Goal: Task Accomplishment & Management: Complete application form

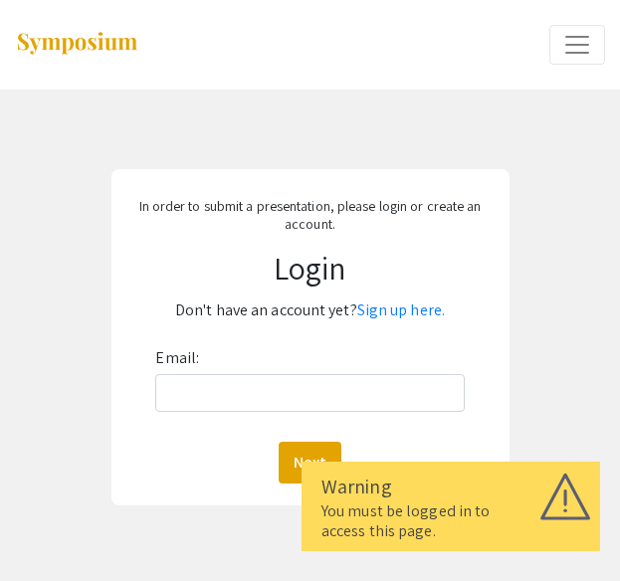
click at [259, 413] on div "Email: Next" at bounding box center [309, 412] width 308 height 141
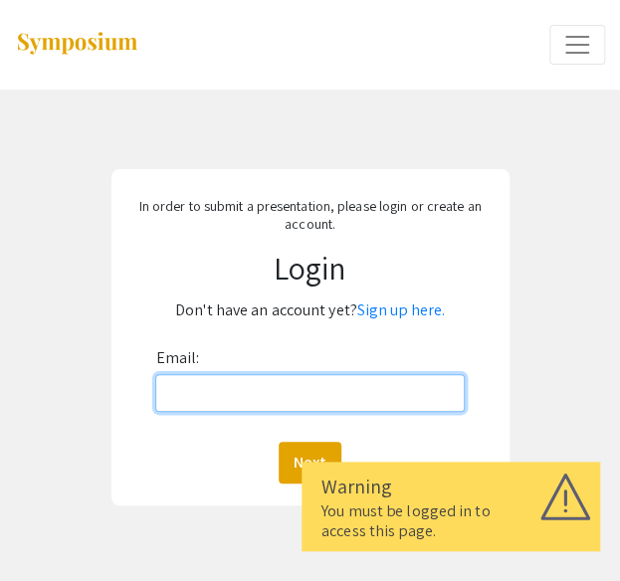
click at [245, 391] on input "Email:" at bounding box center [309, 393] width 308 height 38
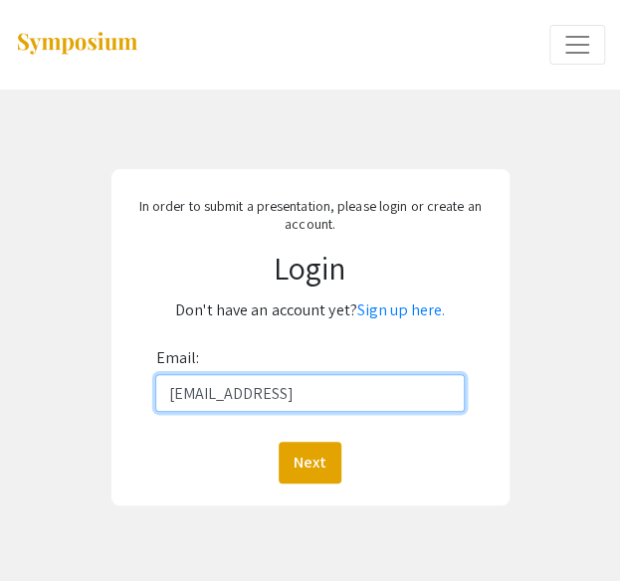
click at [278, 442] on button "Next" at bounding box center [309, 463] width 63 height 42
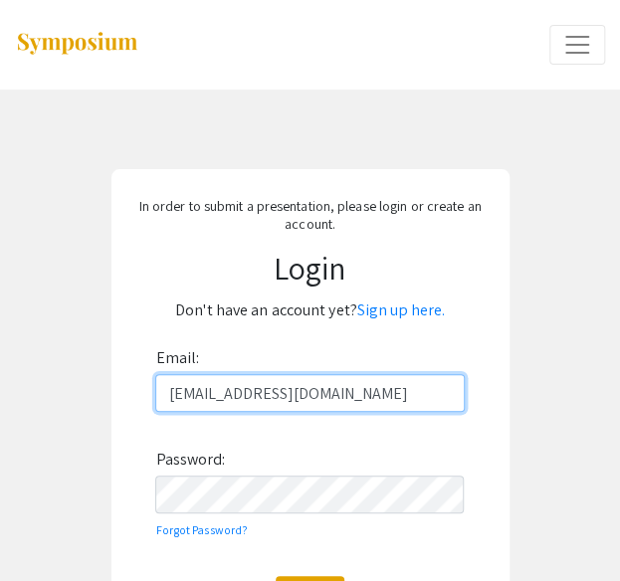
type input "[EMAIL_ADDRESS][DOMAIN_NAME]"
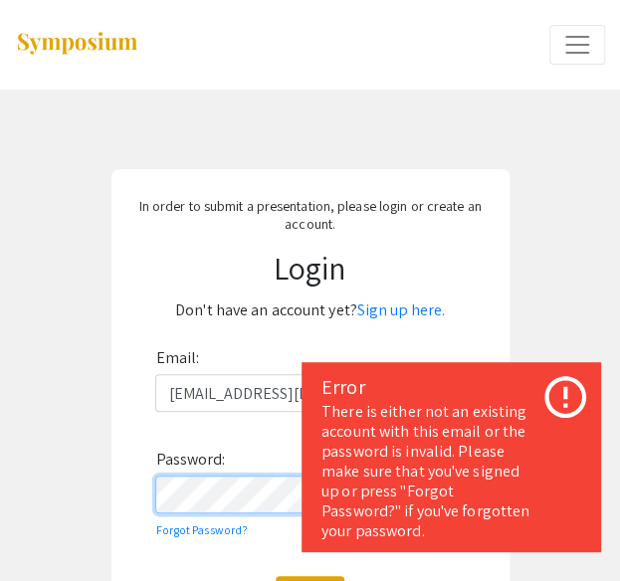
scroll to position [259, 0]
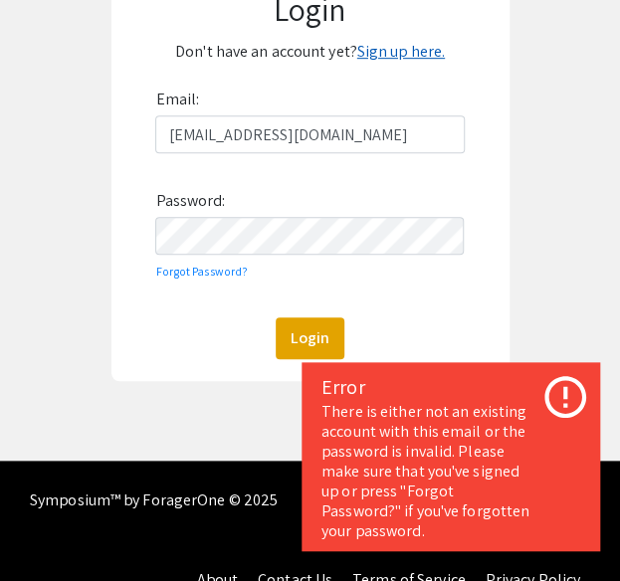
click at [372, 55] on link "Sign up here." at bounding box center [401, 51] width 88 height 21
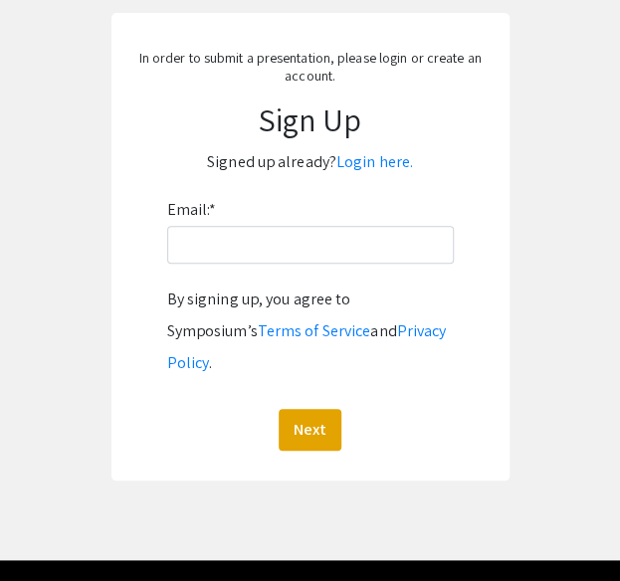
scroll to position [157, 0]
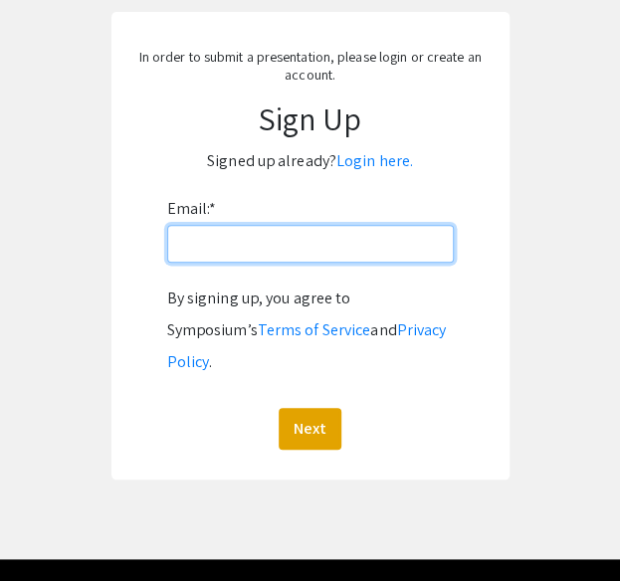
click at [327, 233] on input "Email: *" at bounding box center [310, 244] width 286 height 38
type input "knguye74@jhu.edu"
click at [278, 408] on button "Next" at bounding box center [309, 429] width 63 height 42
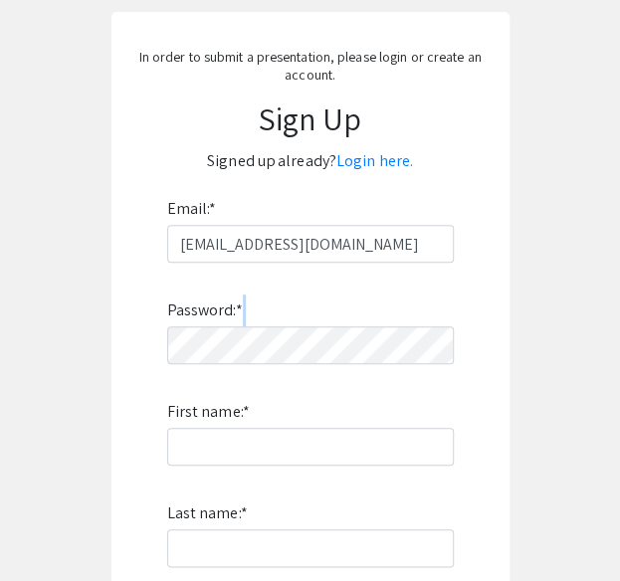
click at [310, 336] on div "Password: * First name: * Last name: * By signing up, you agree to Symposium’s …" at bounding box center [310, 524] width 286 height 523
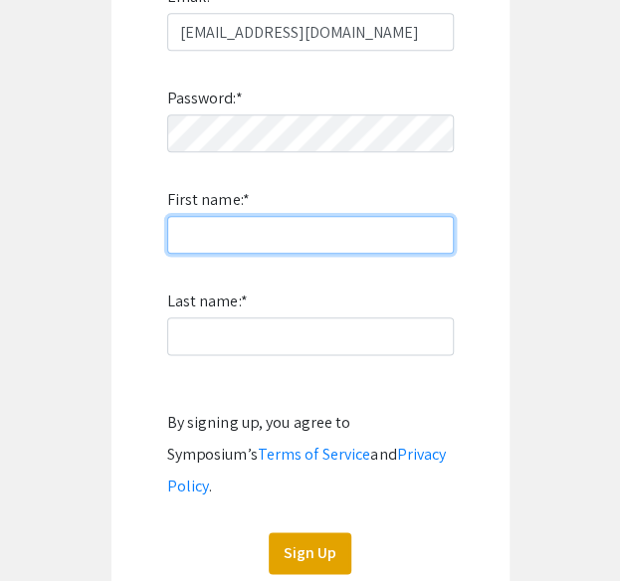
scroll to position [373, 0]
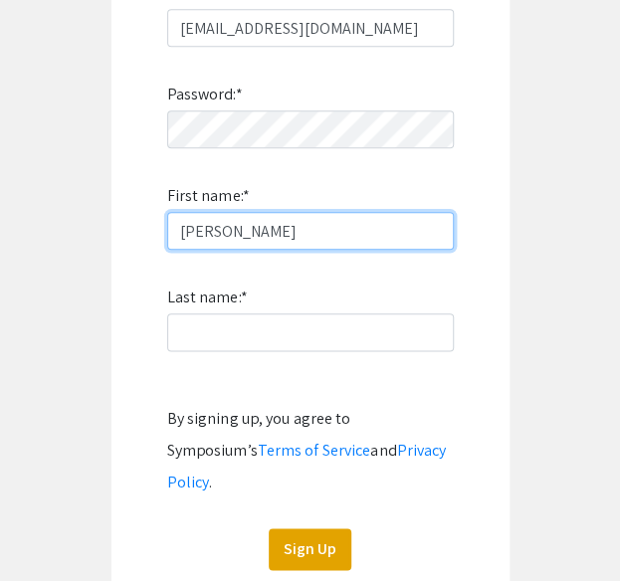
type input "Khanh"
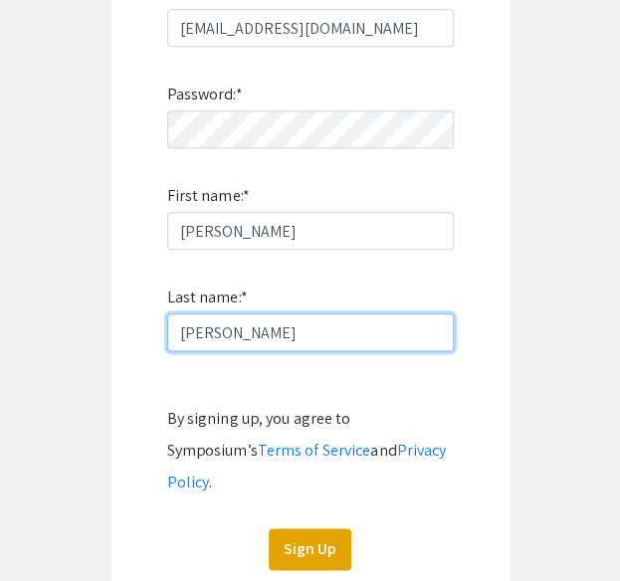
type input "Nguyen"
click button "Sign Up" at bounding box center [310, 549] width 83 height 42
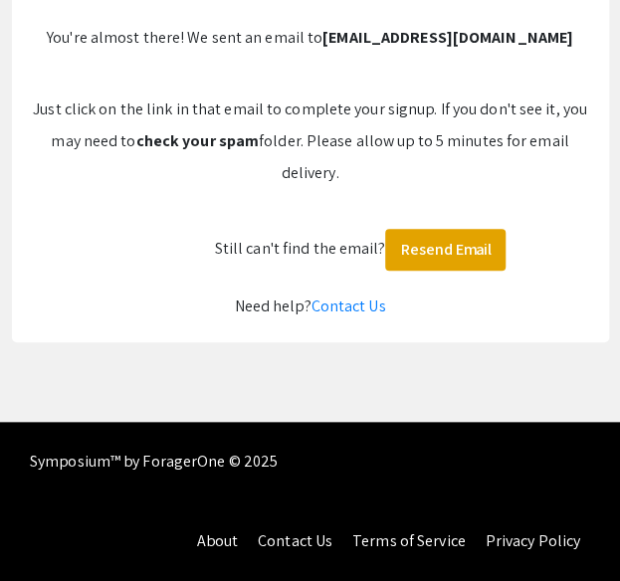
scroll to position [0, 0]
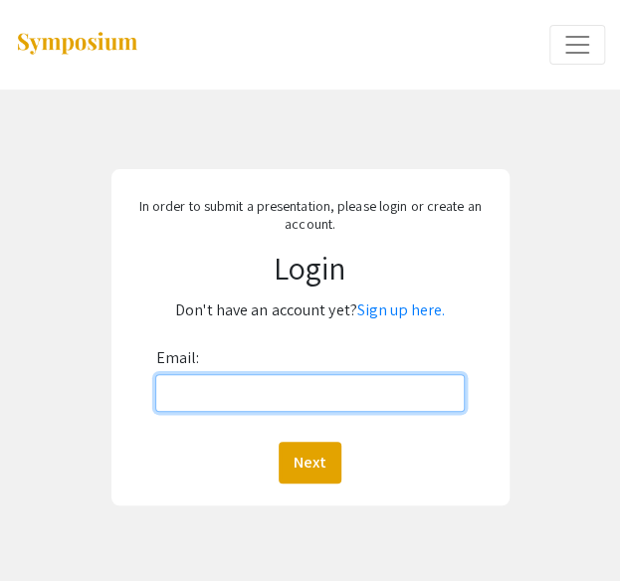
click at [267, 376] on input "Email:" at bounding box center [309, 393] width 308 height 38
type input "[EMAIL_ADDRESS][DOMAIN_NAME]"
click at [278, 442] on button "Next" at bounding box center [309, 463] width 63 height 42
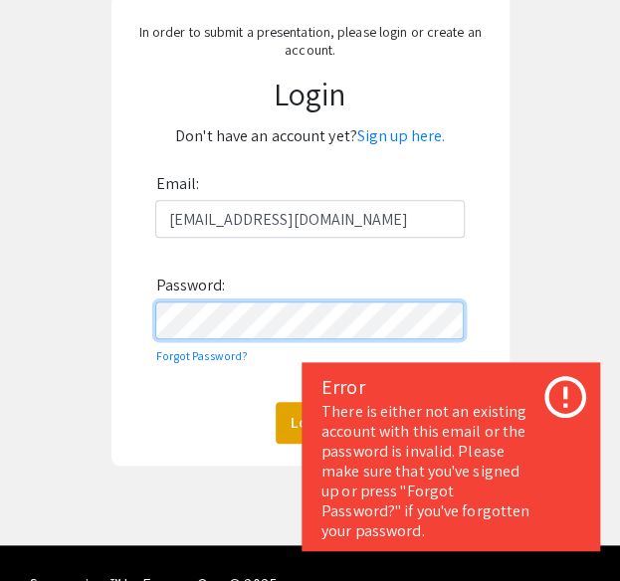
scroll to position [175, 0]
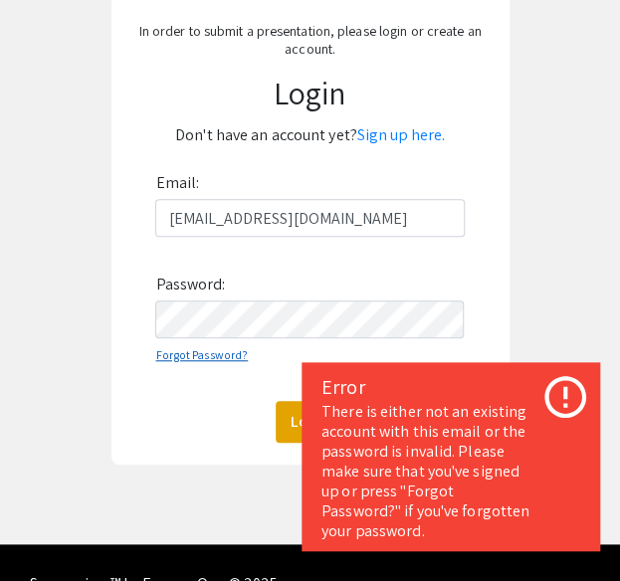
click at [197, 357] on link "Forgot Password?" at bounding box center [201, 354] width 92 height 15
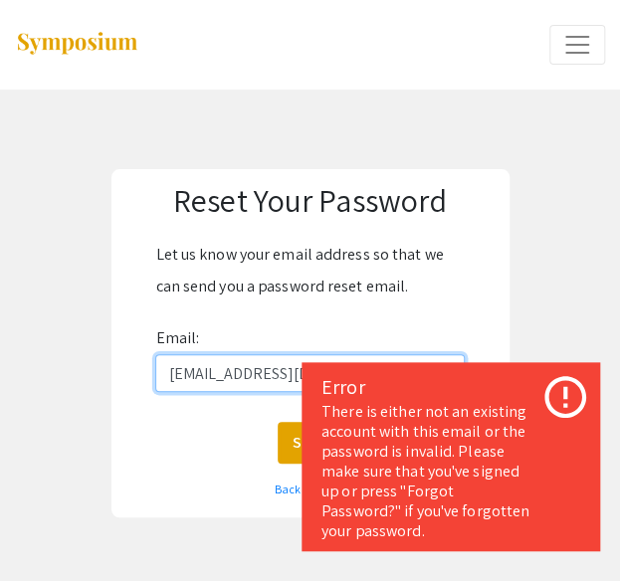
click at [197, 357] on input "[EMAIL_ADDRESS][DOMAIN_NAME]" at bounding box center [309, 373] width 308 height 38
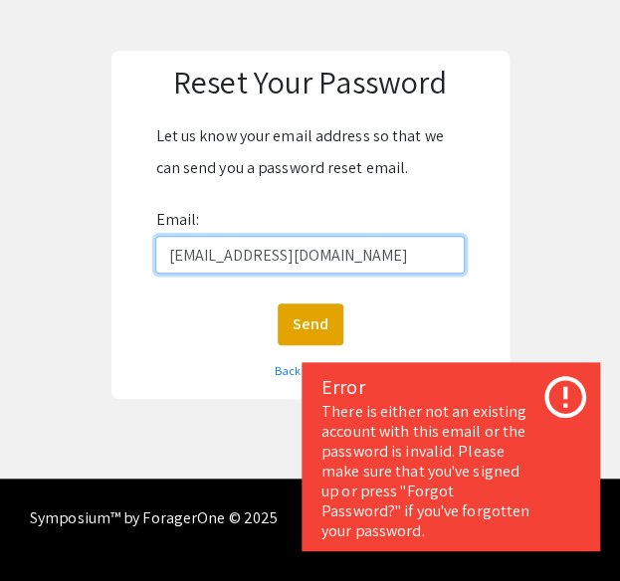
scroll to position [120, 0]
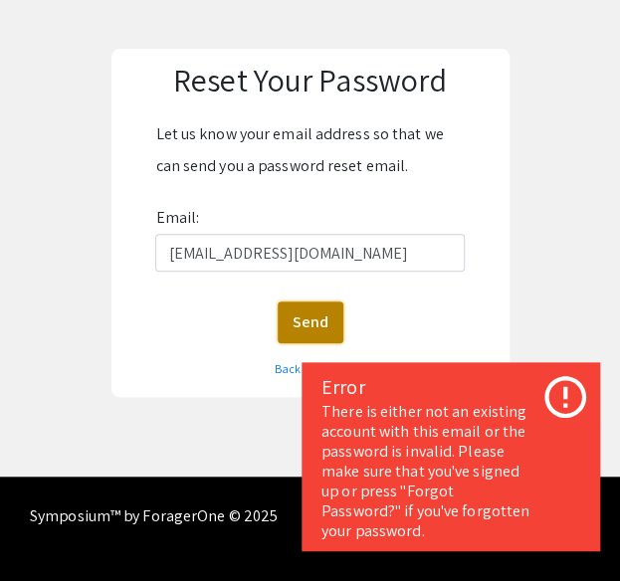
click at [320, 317] on button "Send" at bounding box center [310, 322] width 66 height 42
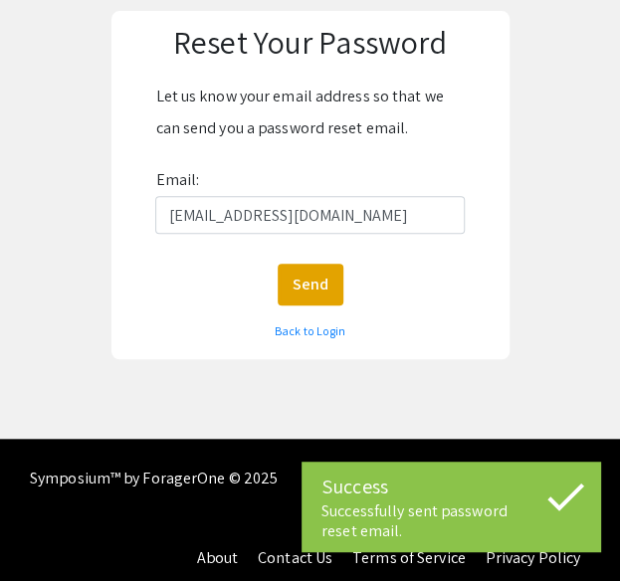
scroll to position [156, 0]
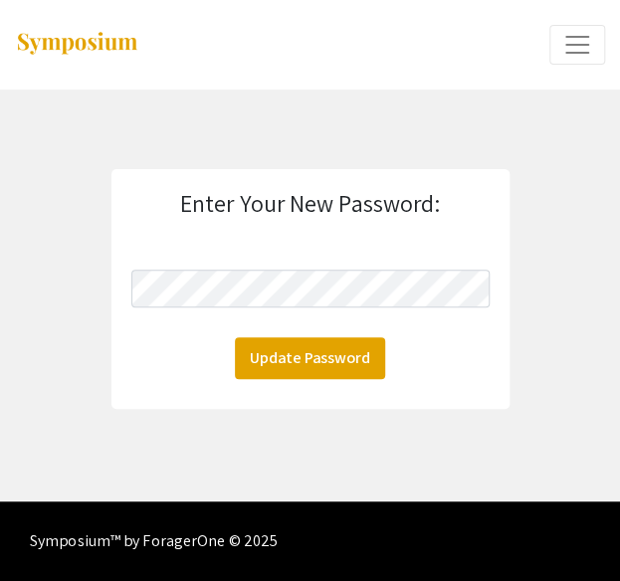
click at [290, 315] on form "Enter Your New Password: Update Password" at bounding box center [310, 284] width 358 height 190
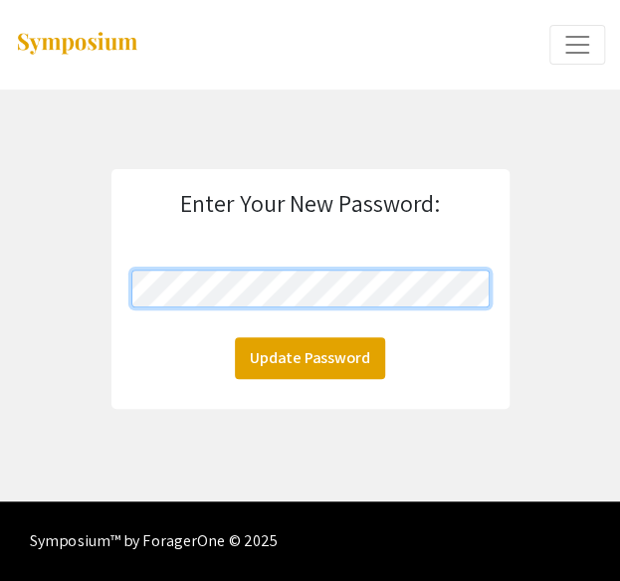
click button "Update Password" at bounding box center [310, 358] width 150 height 42
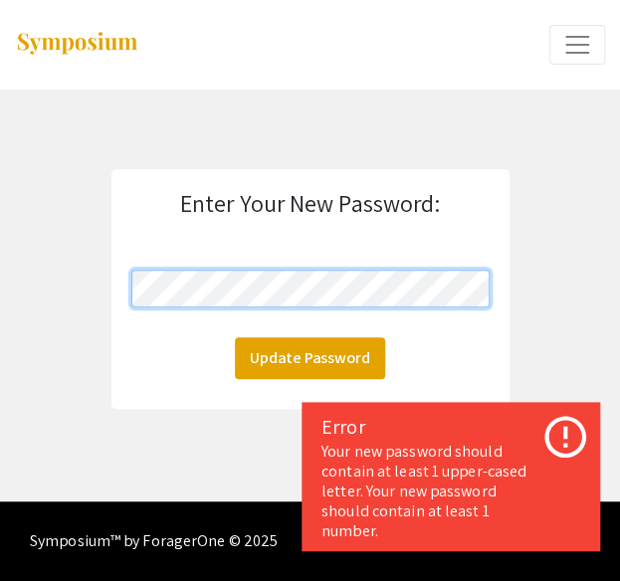
click button "Update Password" at bounding box center [310, 358] width 150 height 42
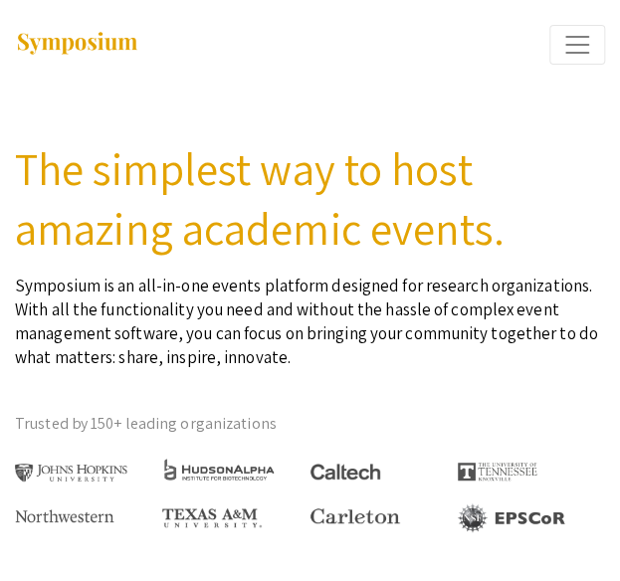
click at [587, 49] on span "Expand or Collapse Menu" at bounding box center [577, 45] width 30 height 30
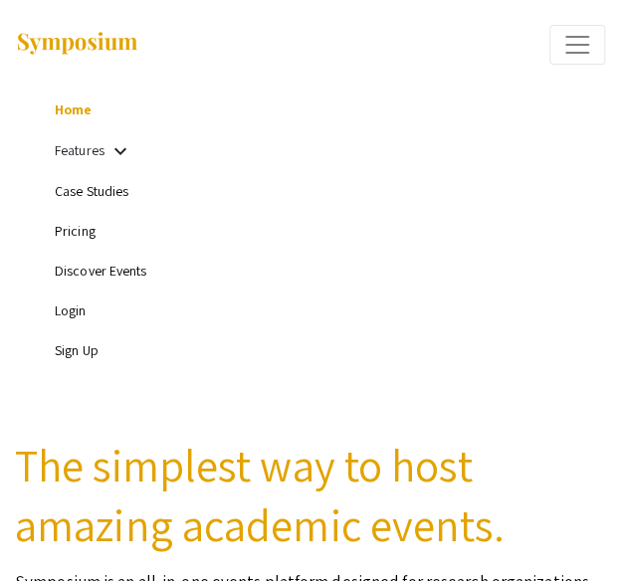
click at [114, 151] on mat-icon "keyboard_arrow_down" at bounding box center [120, 151] width 24 height 24
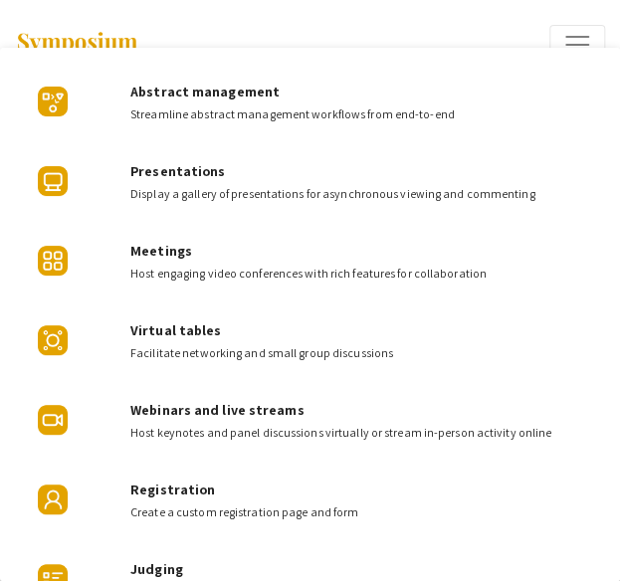
click at [568, 29] on div at bounding box center [310, 290] width 620 height 581
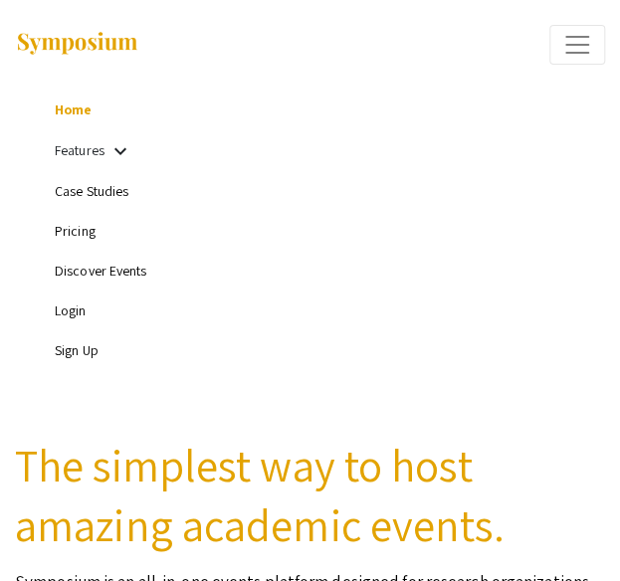
click at [84, 314] on link "Login" at bounding box center [71, 310] width 32 height 18
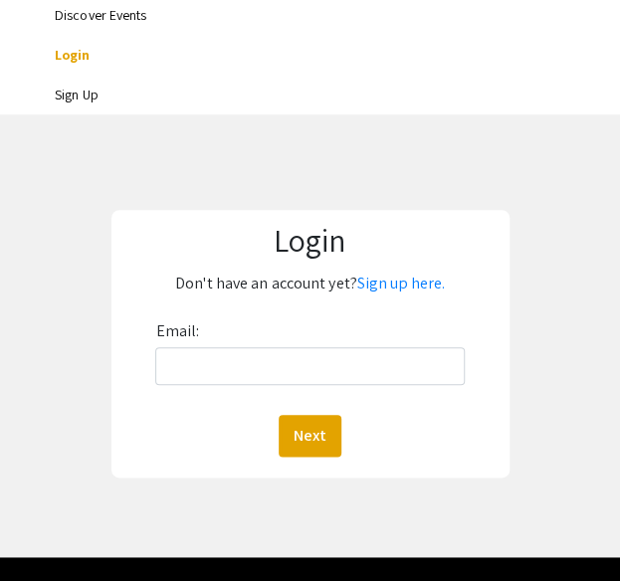
scroll to position [257, 0]
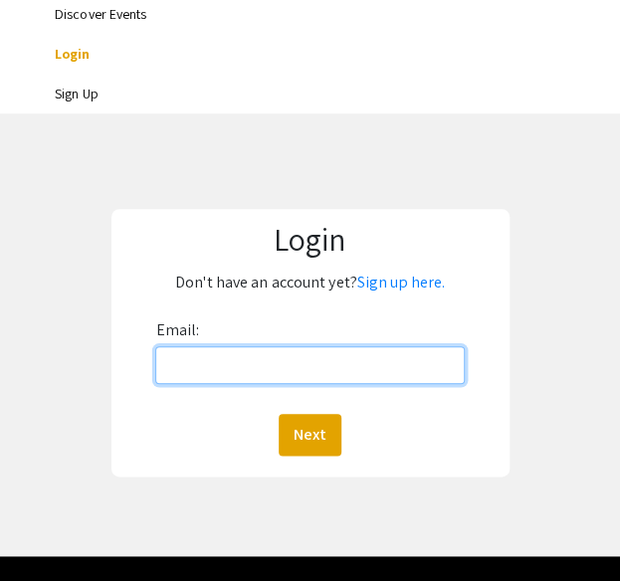
click at [276, 364] on input "Email:" at bounding box center [309, 365] width 308 height 38
type input "[EMAIL_ADDRESS][DOMAIN_NAME]"
click at [278, 414] on button "Next" at bounding box center [309, 435] width 63 height 42
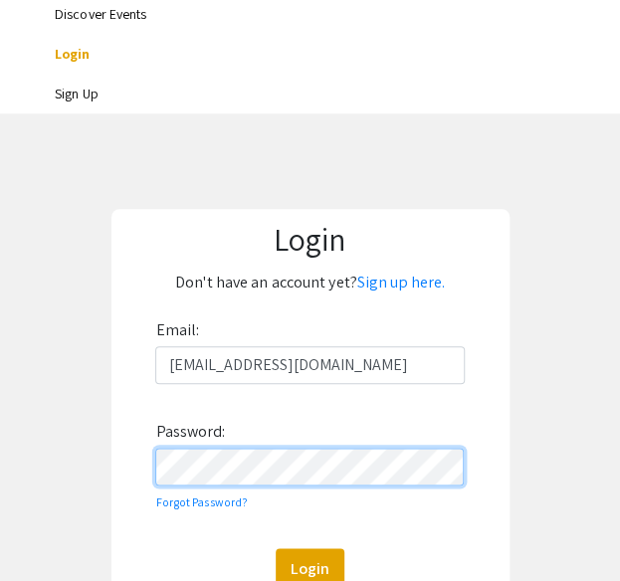
click at [276, 548] on button "Login" at bounding box center [310, 569] width 69 height 42
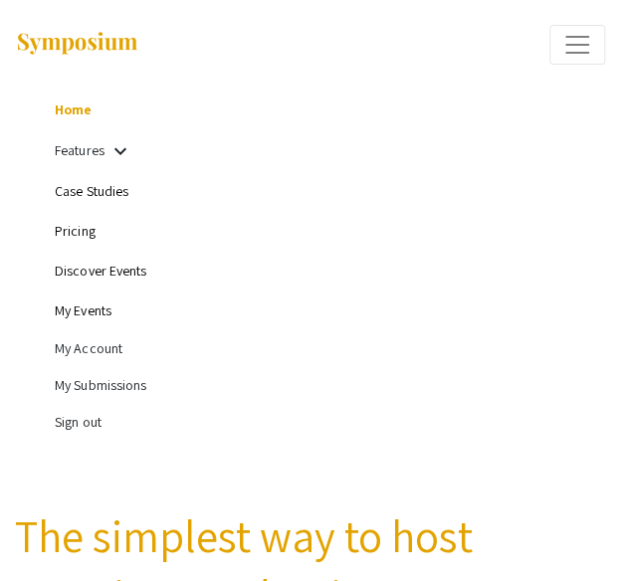
click at [88, 315] on link "My Events" at bounding box center [83, 310] width 57 height 18
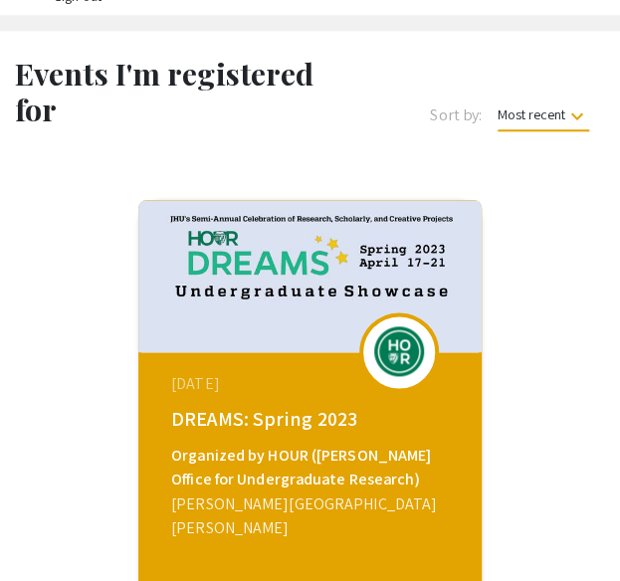
scroll to position [728, 0]
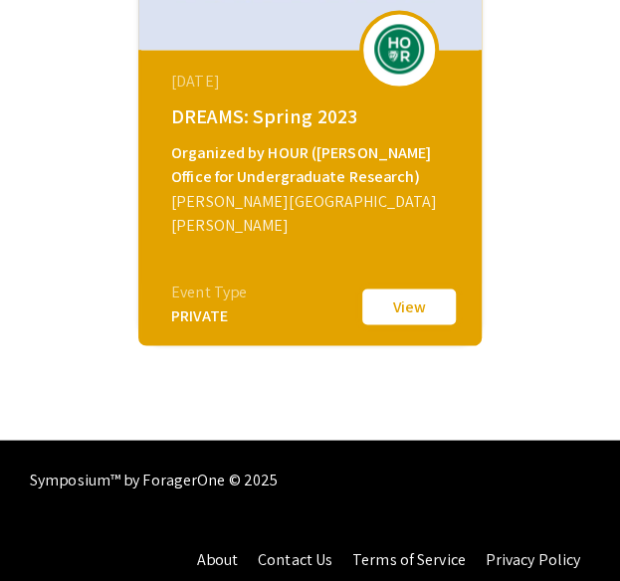
click at [392, 309] on button "View" at bounding box center [408, 306] width 99 height 42
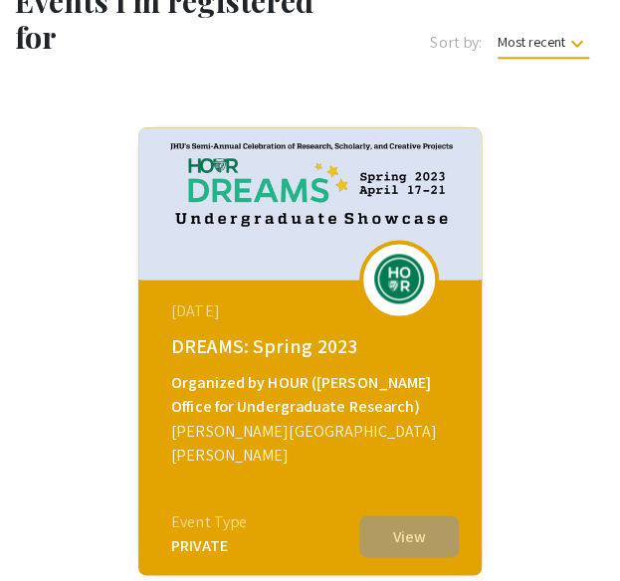
scroll to position [499, 0]
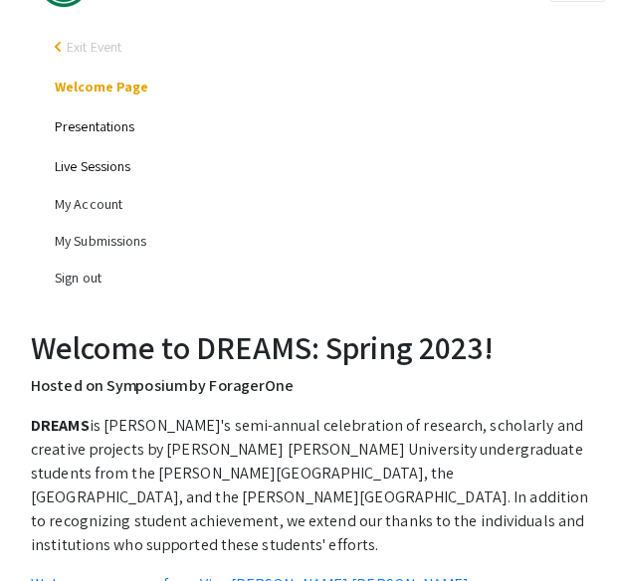
scroll to position [60, 0]
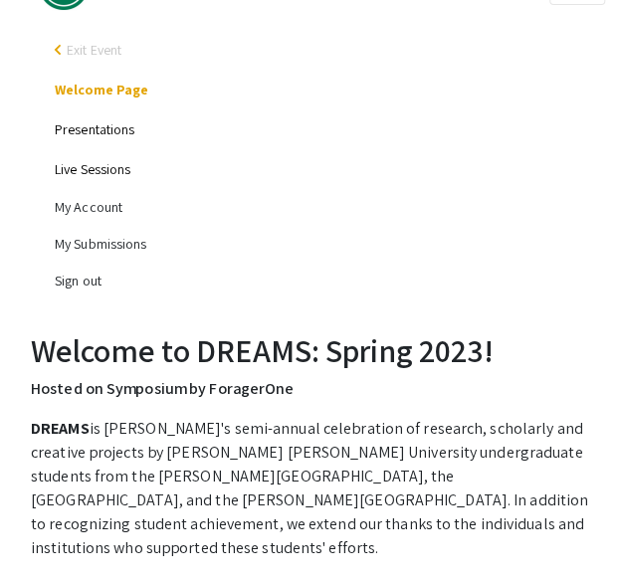
click at [59, 50] on div "arrow_back_ios" at bounding box center [61, 50] width 12 height 12
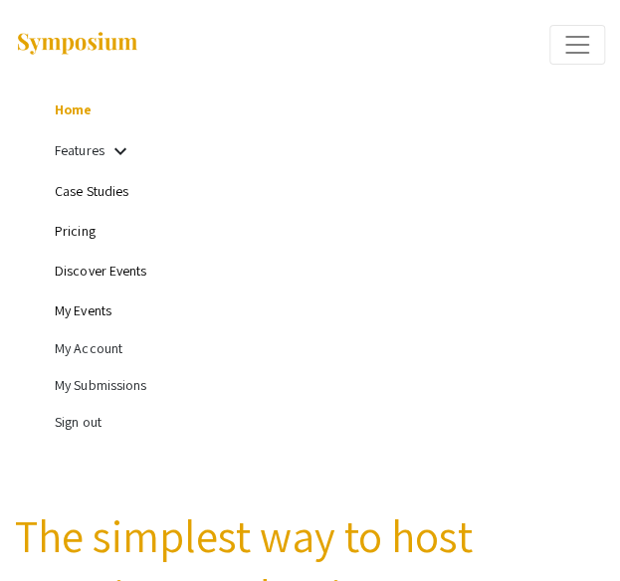
click at [105, 302] on link "My Events" at bounding box center [83, 310] width 57 height 18
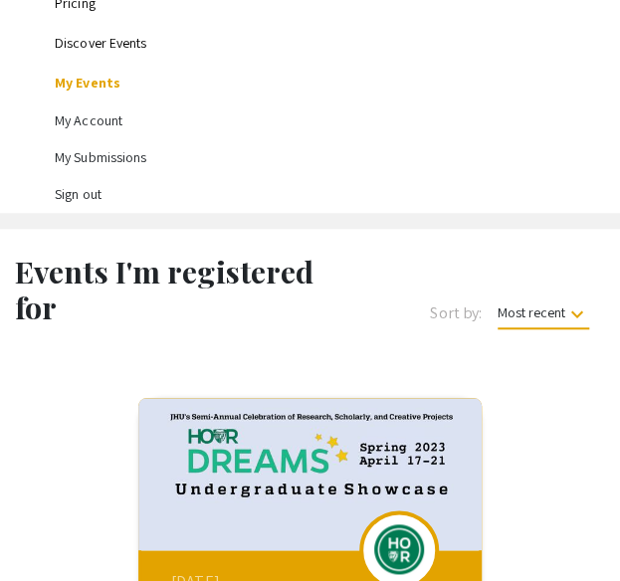
scroll to position [168, 0]
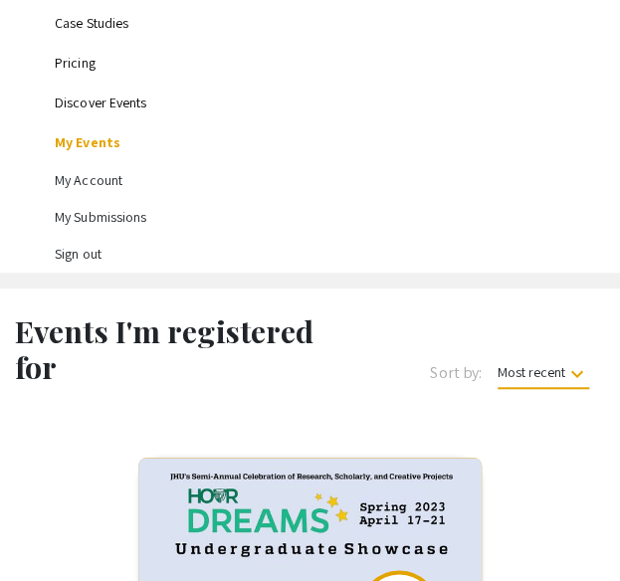
click at [96, 181] on li "My Account" at bounding box center [330, 180] width 550 height 37
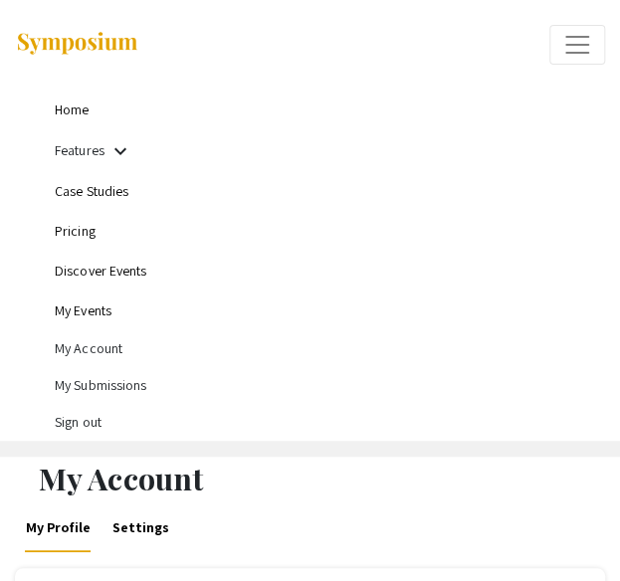
click at [137, 387] on li "My Submissions" at bounding box center [330, 385] width 550 height 37
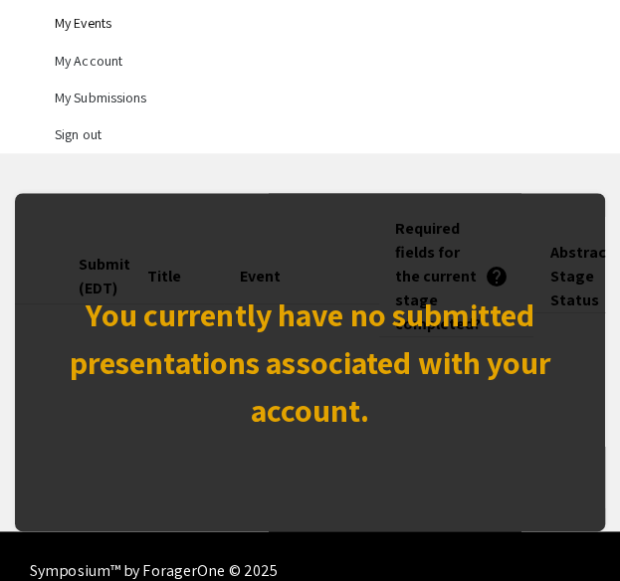
scroll to position [286, 0]
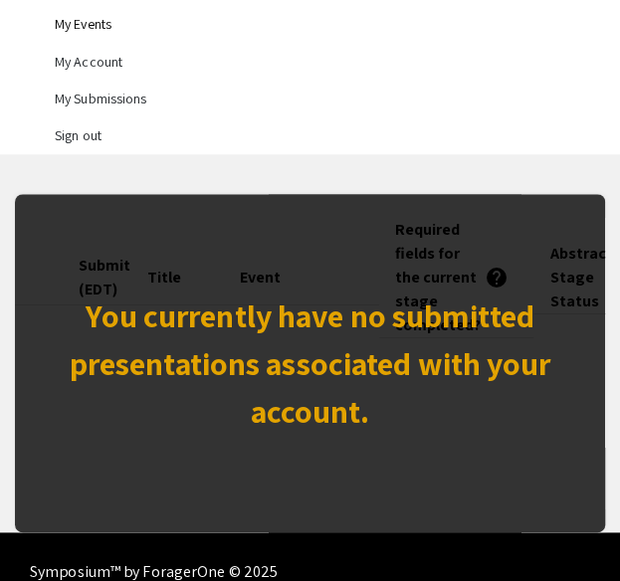
click at [84, 53] on li "My Account" at bounding box center [330, 62] width 550 height 37
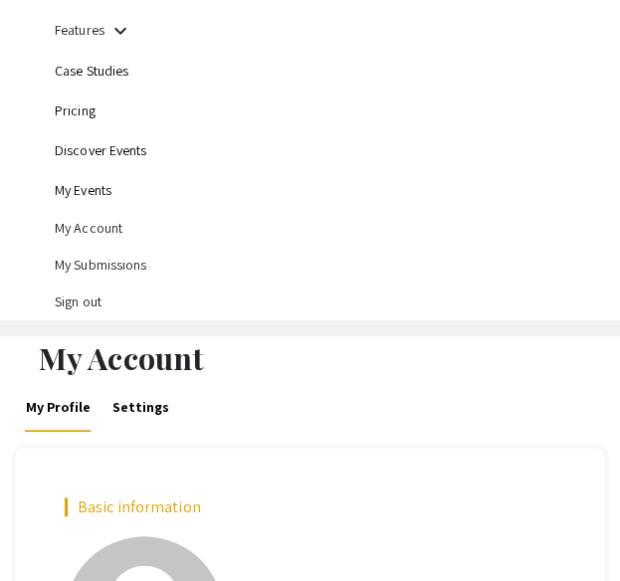
scroll to position [96, 0]
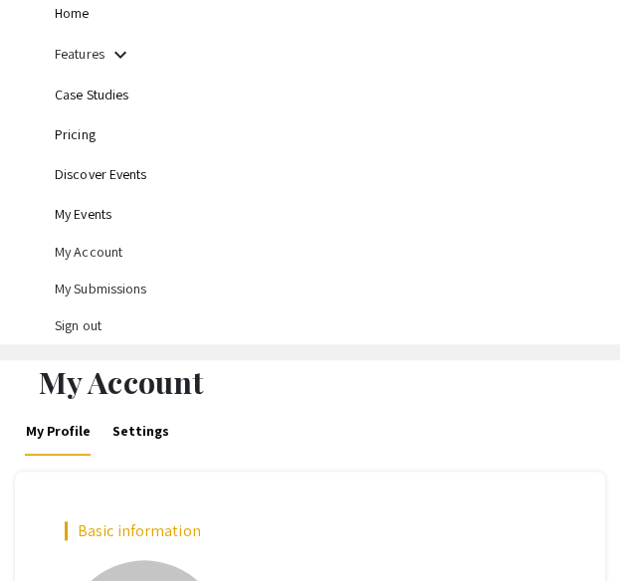
click at [95, 171] on link "Discover Events" at bounding box center [101, 174] width 92 height 18
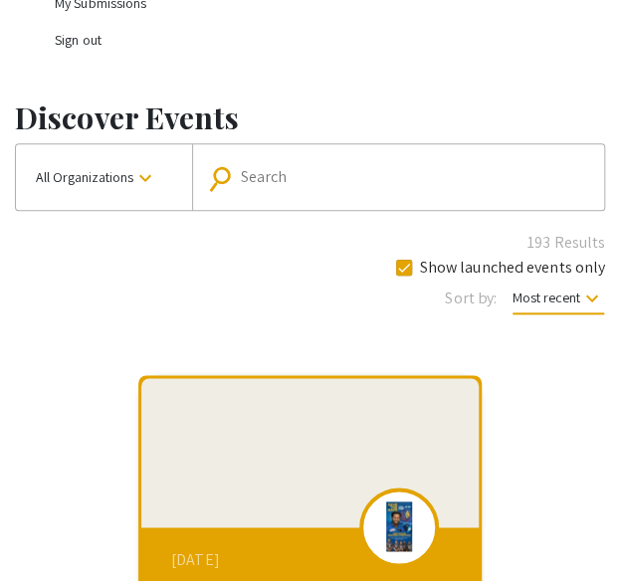
scroll to position [384, 0]
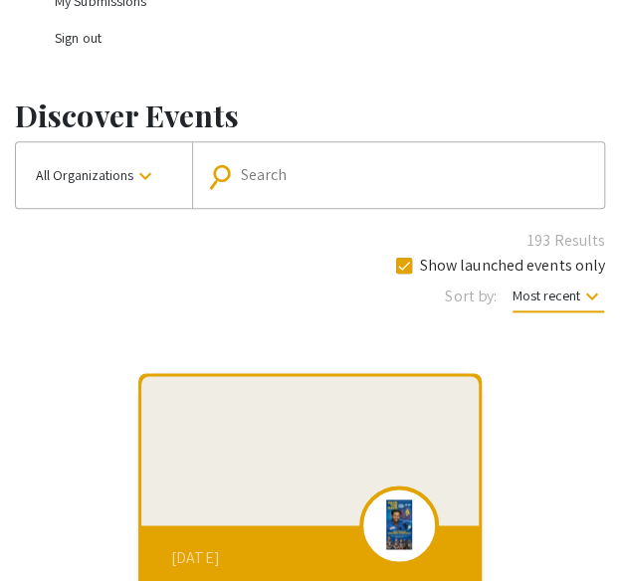
click at [284, 186] on div "Search" at bounding box center [420, 175] width 358 height 32
type input "real"
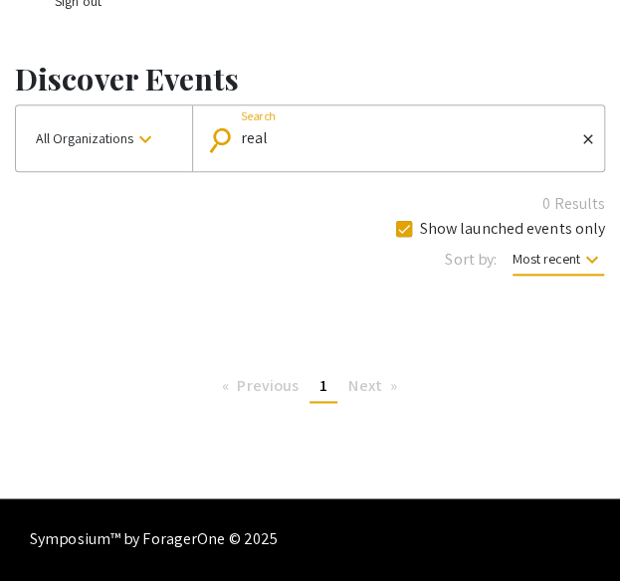
scroll to position [420, 0]
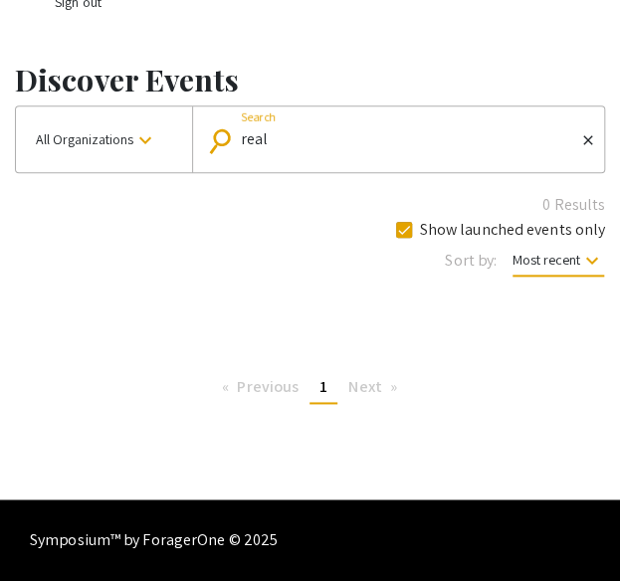
click at [317, 124] on div "real Search" at bounding box center [408, 139] width 334 height 32
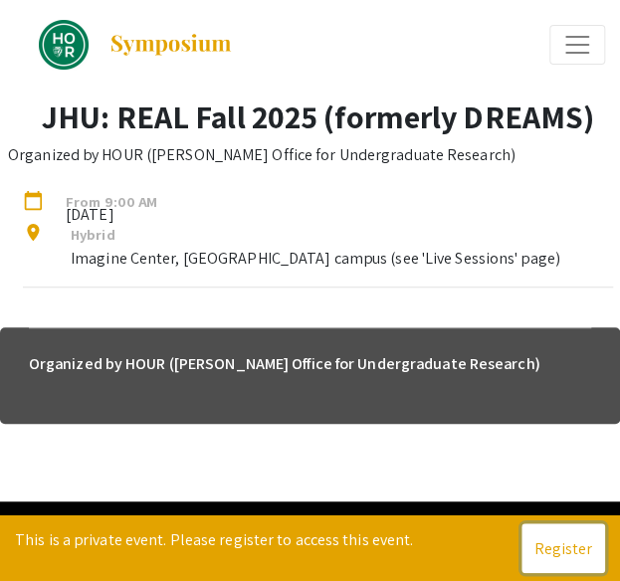
click at [563, 542] on button "Register" at bounding box center [563, 548] width 84 height 50
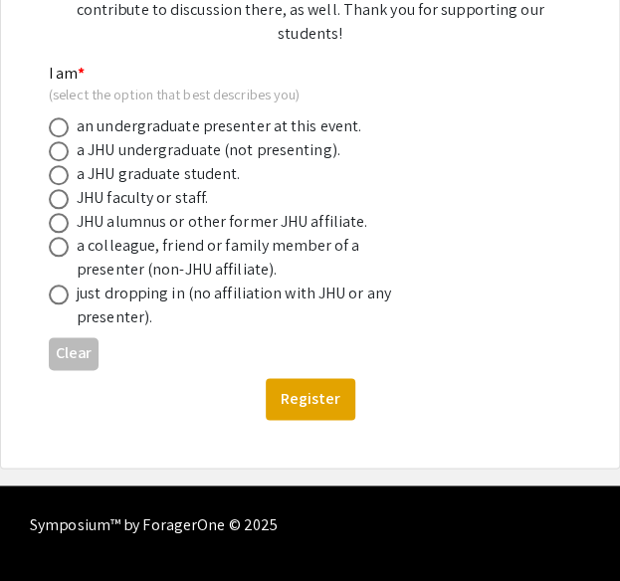
scroll to position [367, 0]
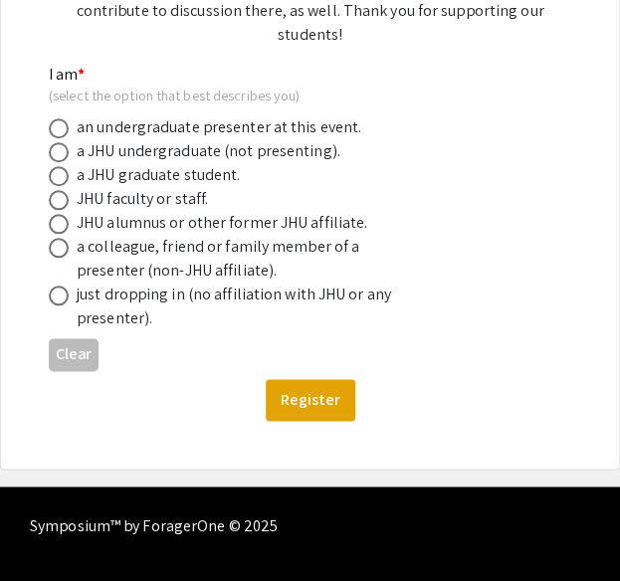
click at [54, 118] on span at bounding box center [59, 128] width 20 height 20
click at [54, 118] on input "radio" at bounding box center [59, 128] width 20 height 20
radio input "true"
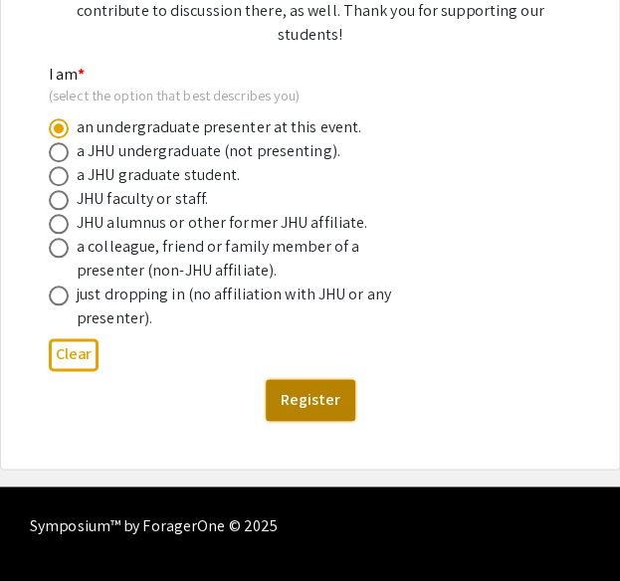
click at [343, 379] on button "Register" at bounding box center [311, 400] width 90 height 42
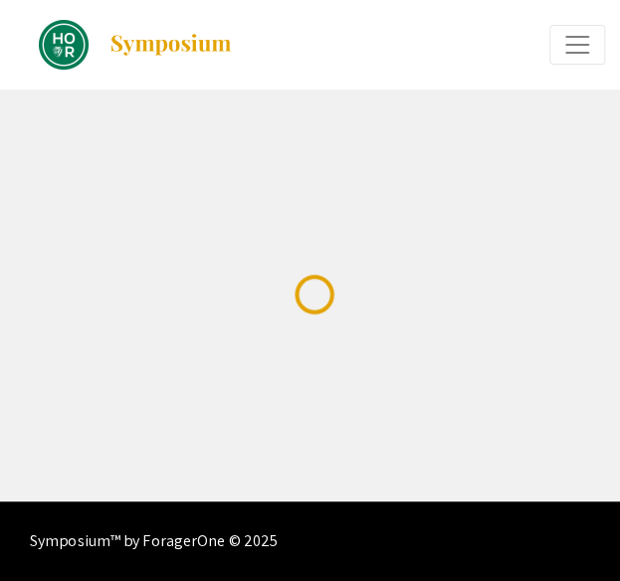
scroll to position [2, 0]
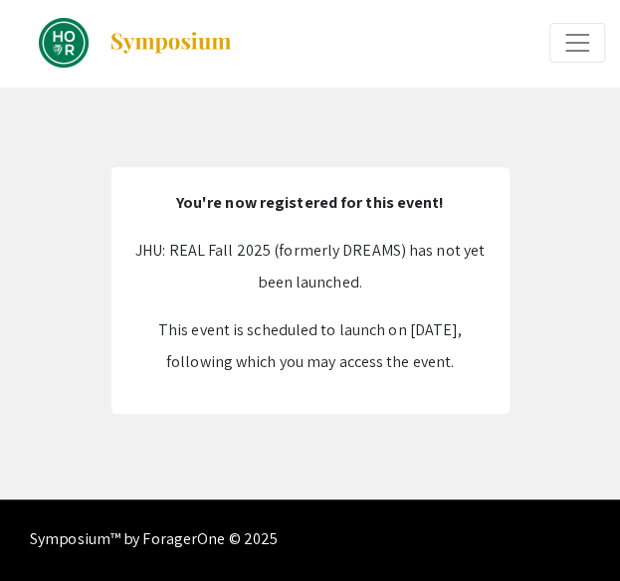
click at [571, 45] on span "Expand or Collapse Menu" at bounding box center [577, 43] width 30 height 30
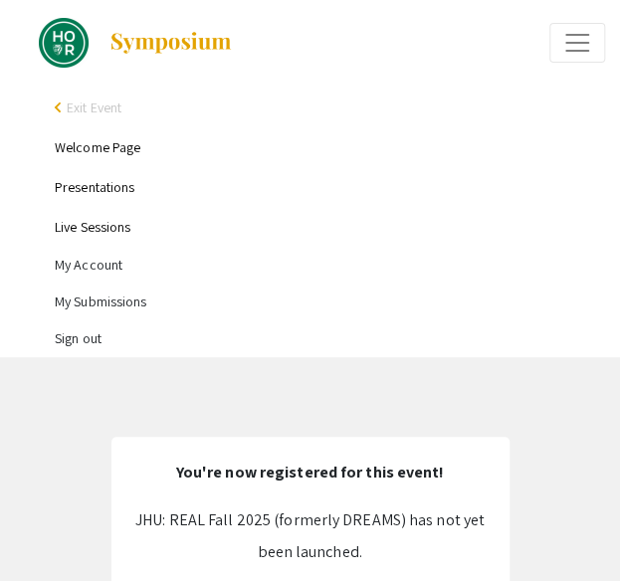
click at [97, 229] on link "Live Sessions" at bounding box center [93, 227] width 76 height 18
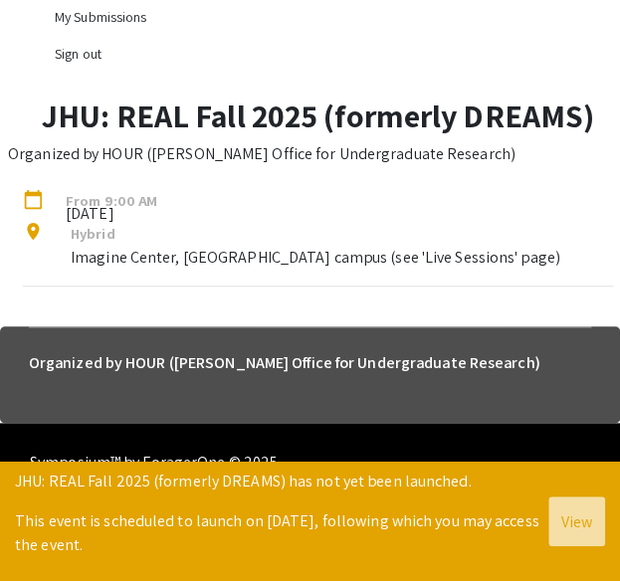
scroll to position [30, 0]
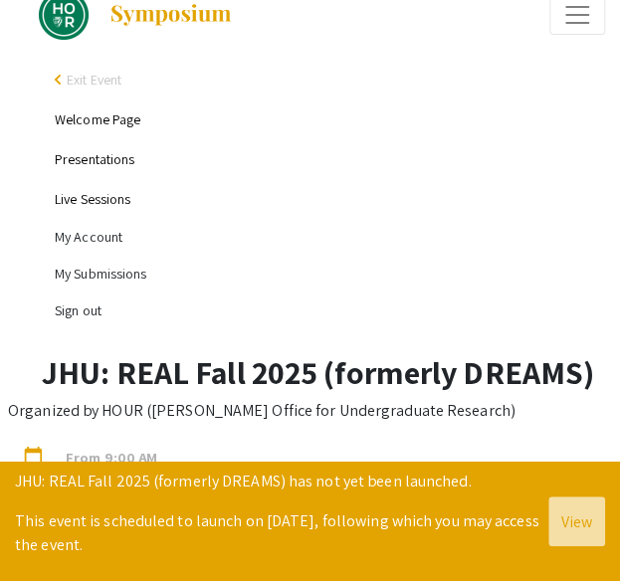
click at [120, 152] on link "Presentations" at bounding box center [95, 159] width 80 height 18
click at [121, 171] on li "Presentations" at bounding box center [330, 159] width 550 height 40
click at [109, 160] on link "Presentations" at bounding box center [95, 159] width 80 height 18
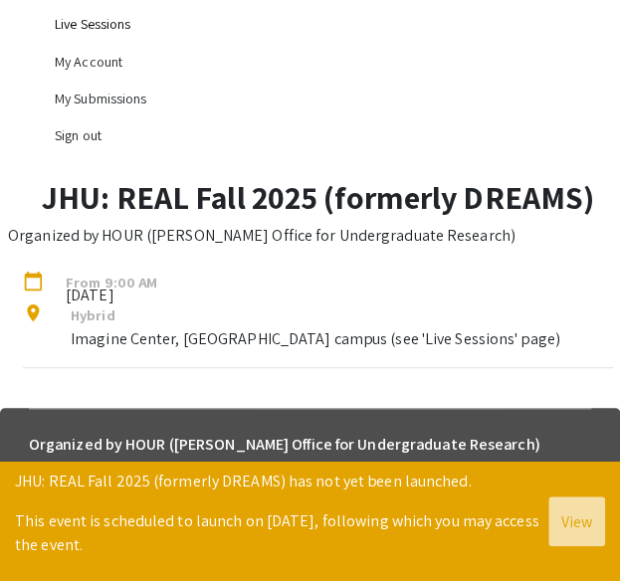
scroll to position [64, 0]
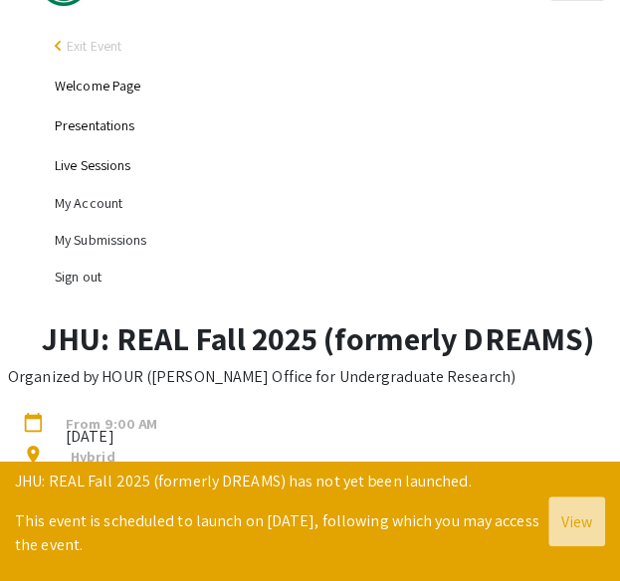
click at [62, 42] on div "arrow_back_ios" at bounding box center [61, 46] width 12 height 12
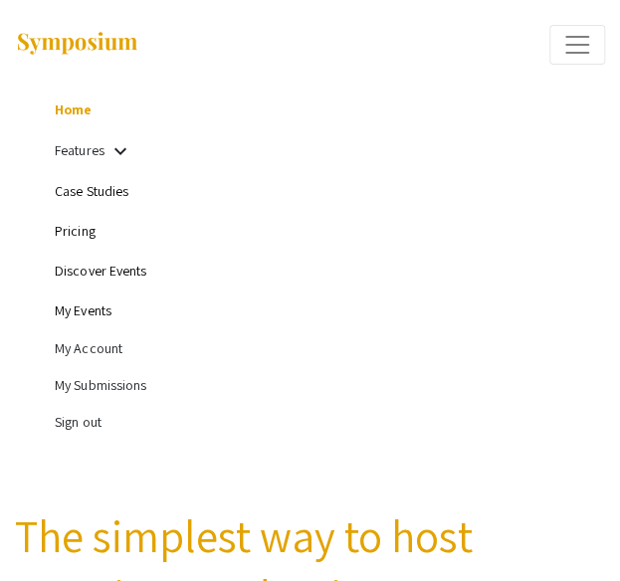
click at [83, 309] on link "My Events" at bounding box center [83, 310] width 57 height 18
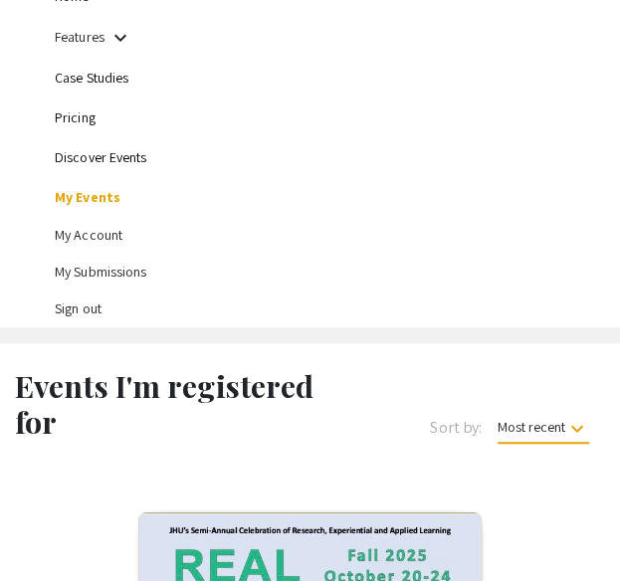
scroll to position [120, 0]
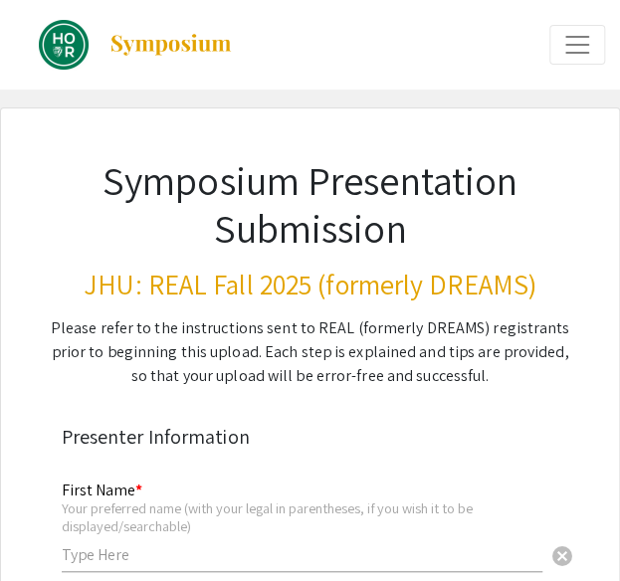
scroll to position [352, 0]
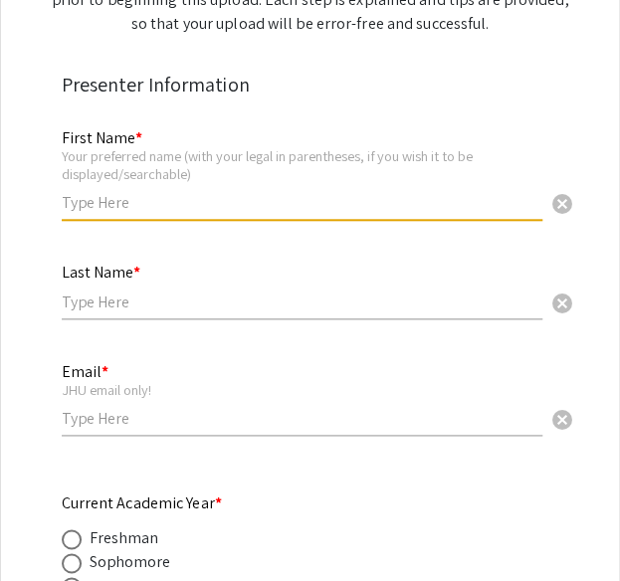
click at [456, 201] on input "text" at bounding box center [302, 202] width 480 height 21
type input "[PERSON_NAME]"
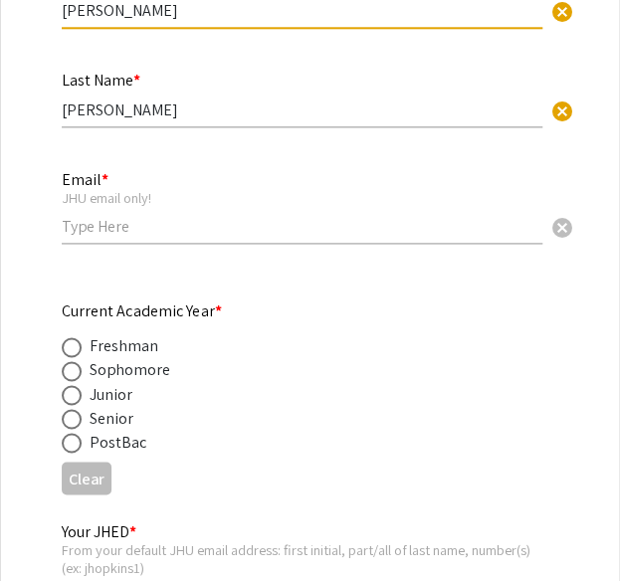
scroll to position [543, 0]
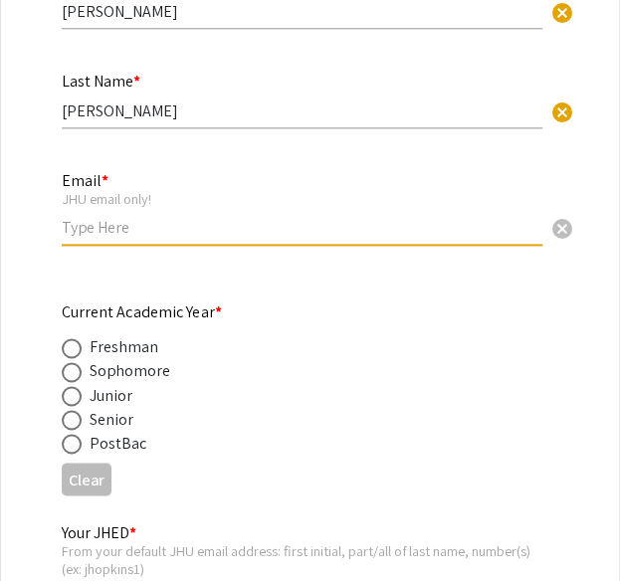
click at [174, 226] on input "email" at bounding box center [302, 227] width 480 height 21
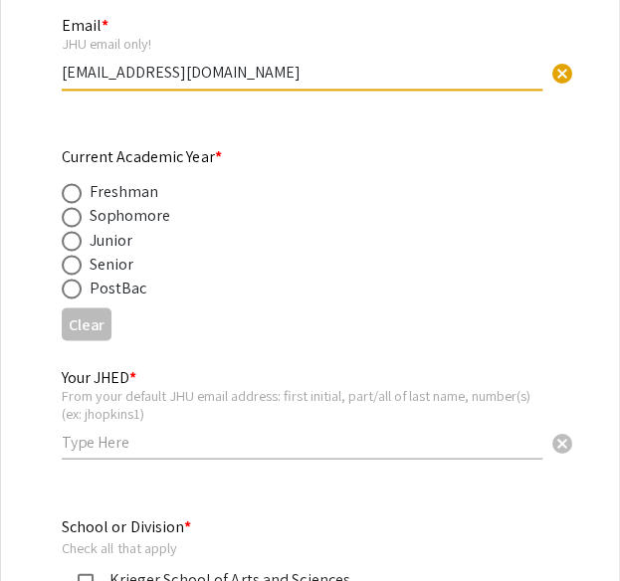
scroll to position [751, 0]
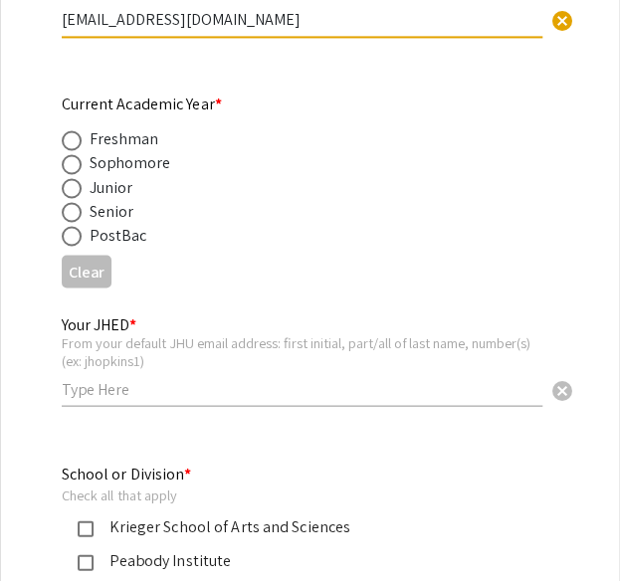
type input "[EMAIL_ADDRESS][DOMAIN_NAME]"
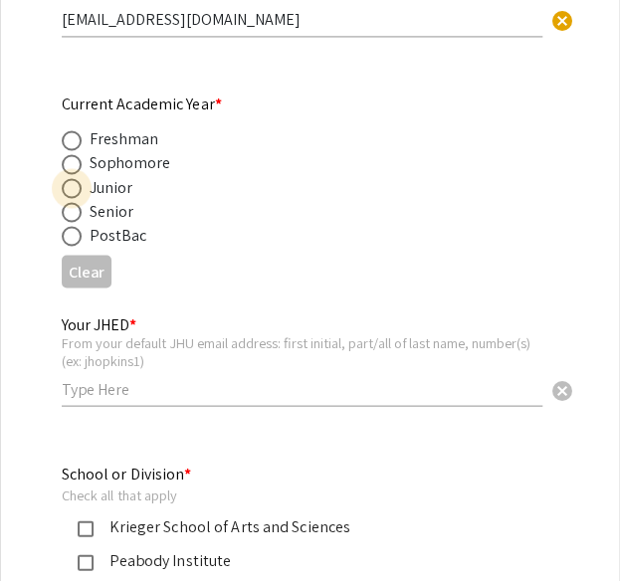
click at [74, 192] on span at bounding box center [72, 188] width 20 height 20
click at [74, 192] on input "radio" at bounding box center [72, 188] width 20 height 20
radio input "true"
click at [169, 402] on div "Your JHED * From your default JHU email address: first initial, part/all of las…" at bounding box center [302, 350] width 480 height 110
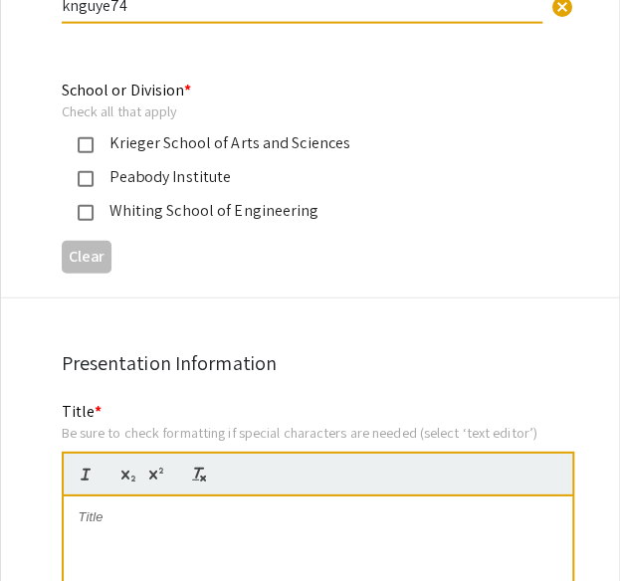
scroll to position [1135, 0]
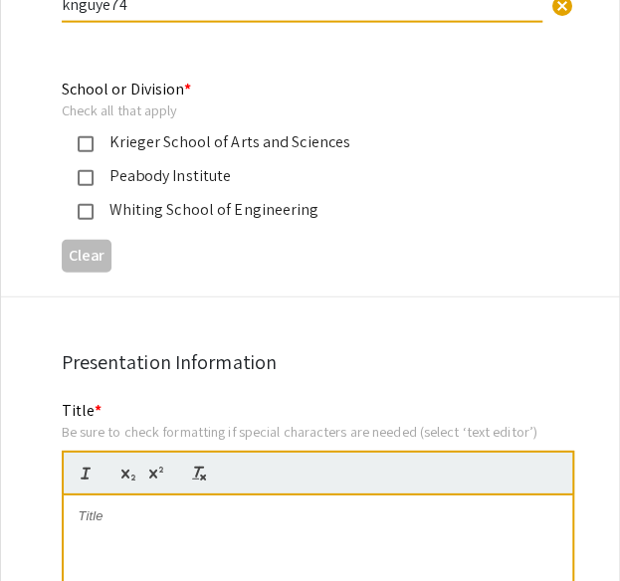
type input "knguye74"
click at [81, 197] on mat-selection-list "[PERSON_NAME] School of Arts and Sciences [GEOGRAPHIC_DATA] [PERSON_NAME] Schoo…" at bounding box center [294, 176] width 465 height 92
click at [87, 217] on mat-pseudo-checkbox at bounding box center [86, 212] width 16 height 16
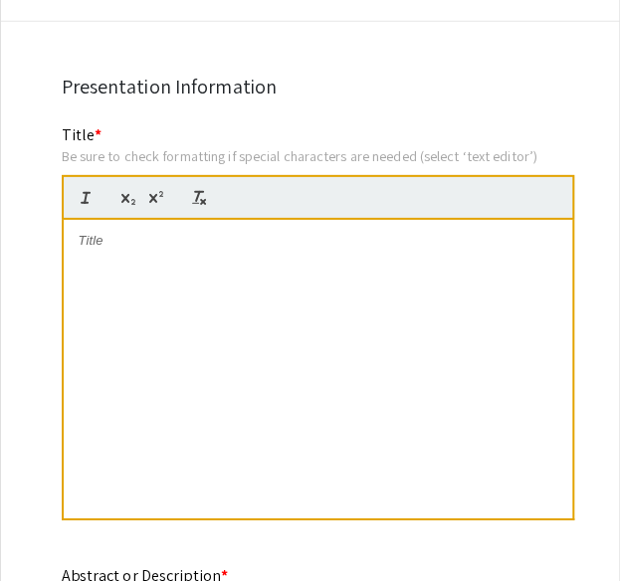
scroll to position [1427, 0]
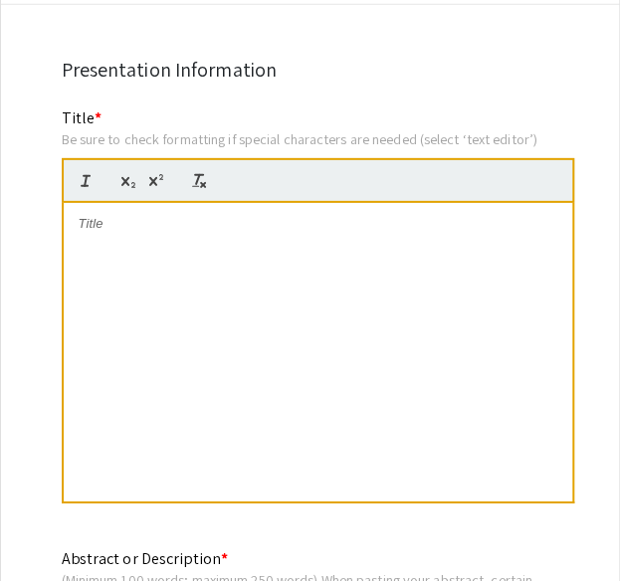
click at [122, 295] on div at bounding box center [318, 352] width 508 height 298
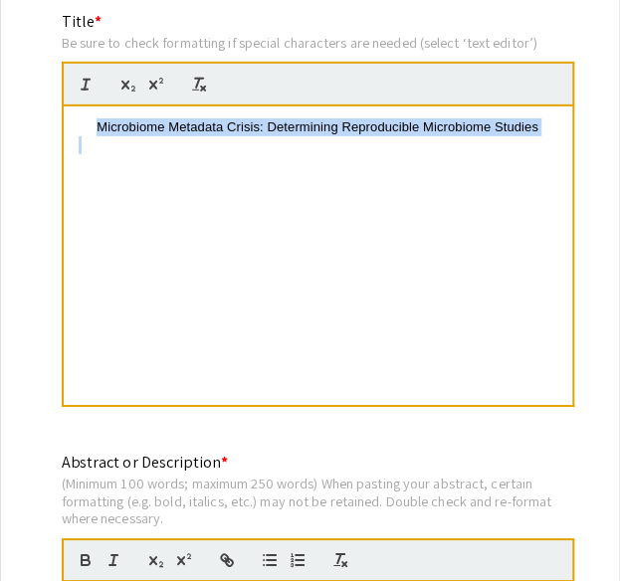
scroll to position [1842, 0]
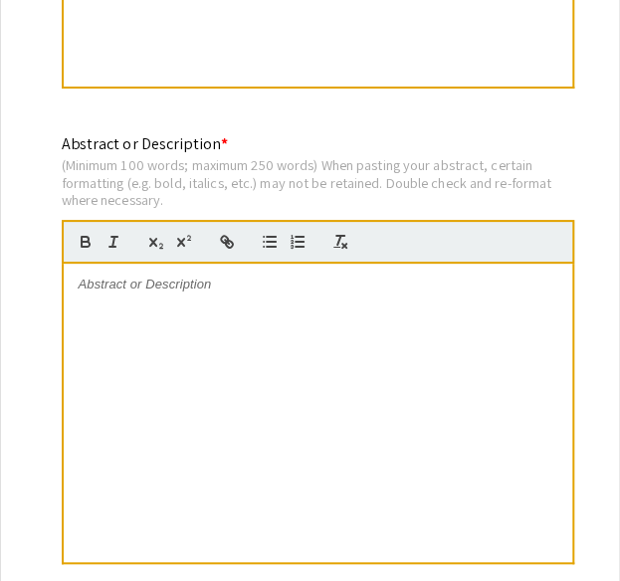
click at [268, 357] on div at bounding box center [318, 413] width 508 height 298
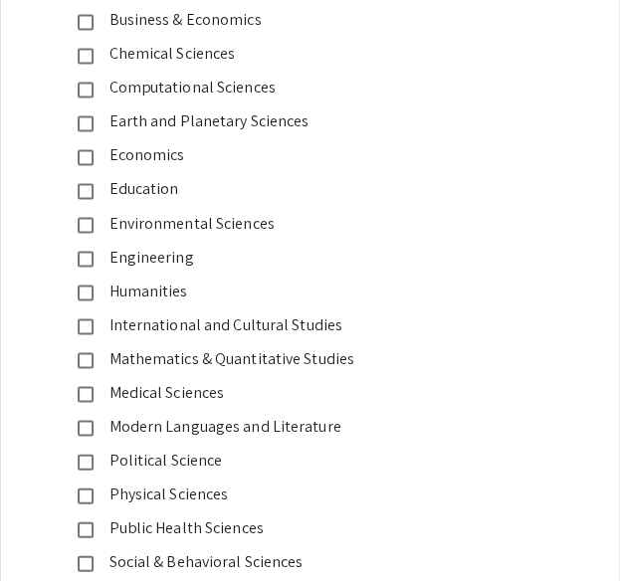
scroll to position [2567, 0]
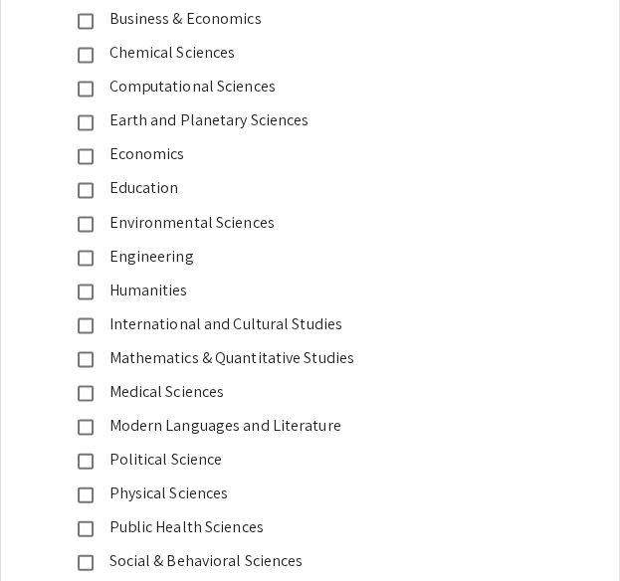
click at [151, 387] on div "Medical Sciences" at bounding box center [302, 391] width 418 height 24
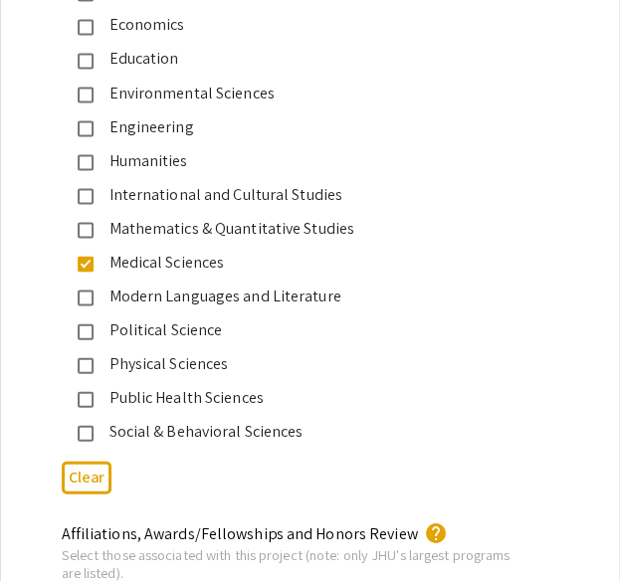
scroll to position [2704, 0]
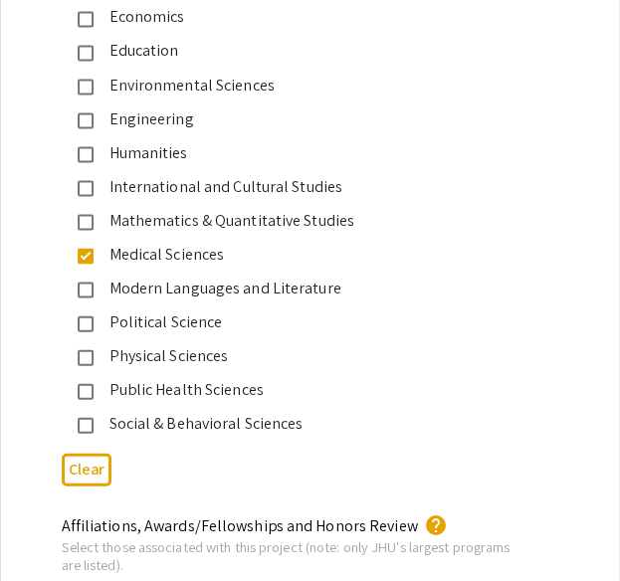
click at [147, 389] on div "Public Health Sciences" at bounding box center [302, 389] width 418 height 24
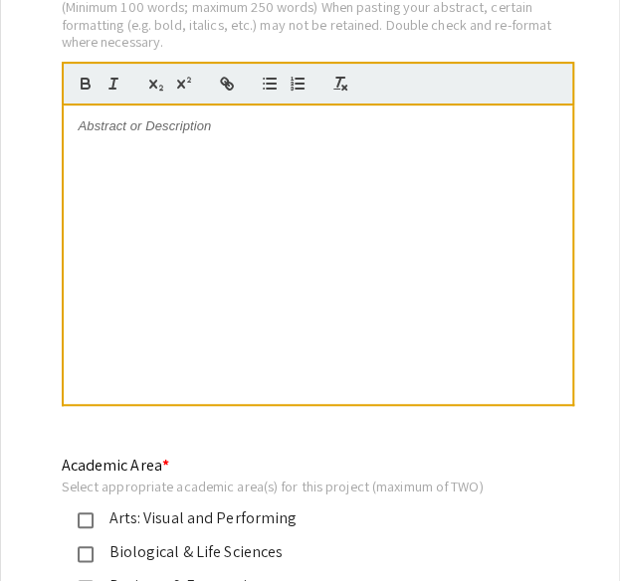
scroll to position [2002, 0]
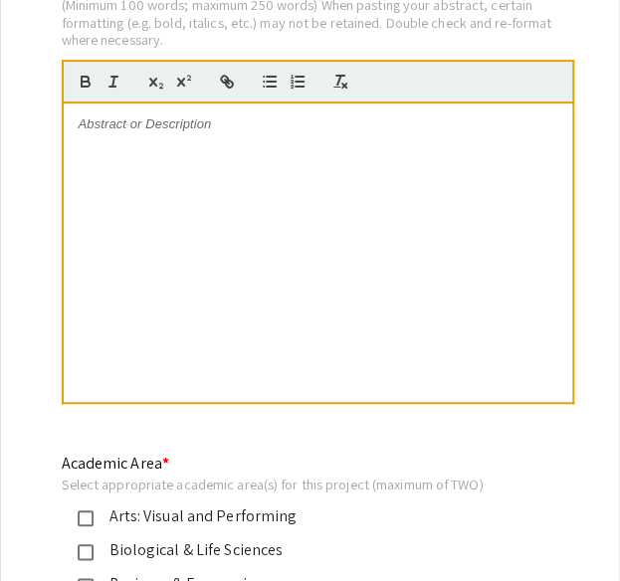
click at [242, 260] on div at bounding box center [318, 252] width 508 height 298
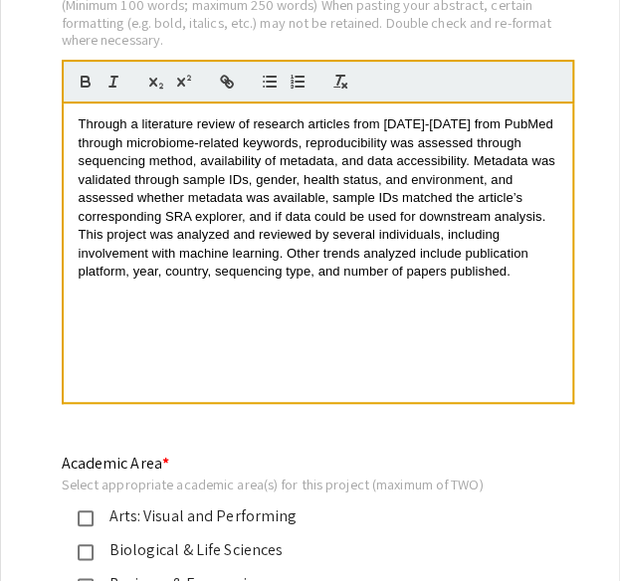
click at [247, 131] on span "Through a literature review of research articles from [DATE]-[DATE] from PubMed…" at bounding box center [319, 197] width 480 height 162
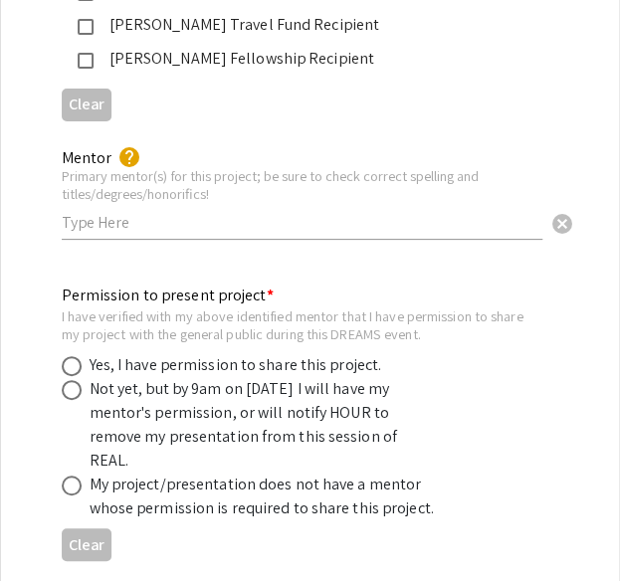
scroll to position [3669, 0]
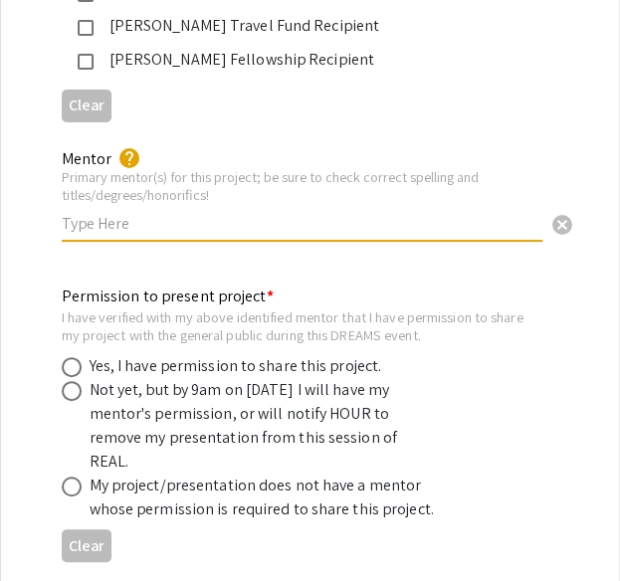
click at [163, 213] on input "text" at bounding box center [302, 223] width 480 height 21
type input "[PERSON_NAME]"
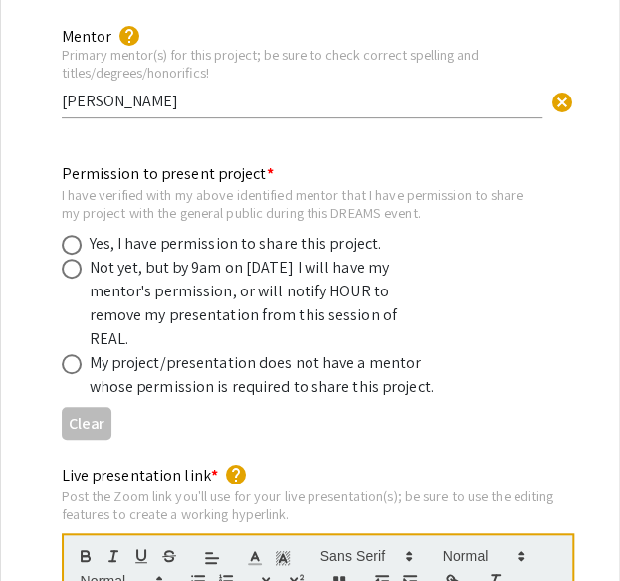
scroll to position [3790, 0]
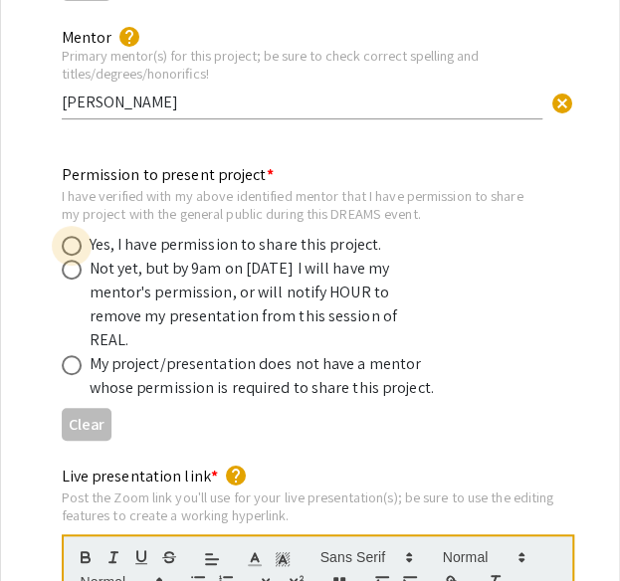
click at [72, 236] on span at bounding box center [72, 246] width 20 height 20
click at [72, 236] on input "radio" at bounding box center [72, 246] width 20 height 20
radio input "true"
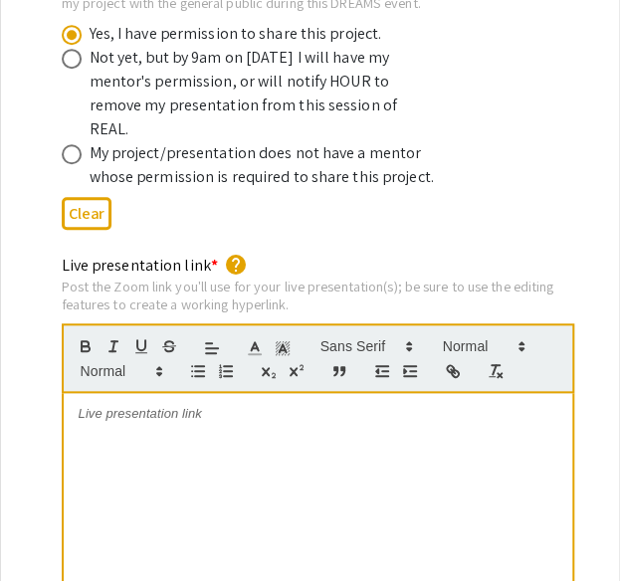
scroll to position [3998, 0]
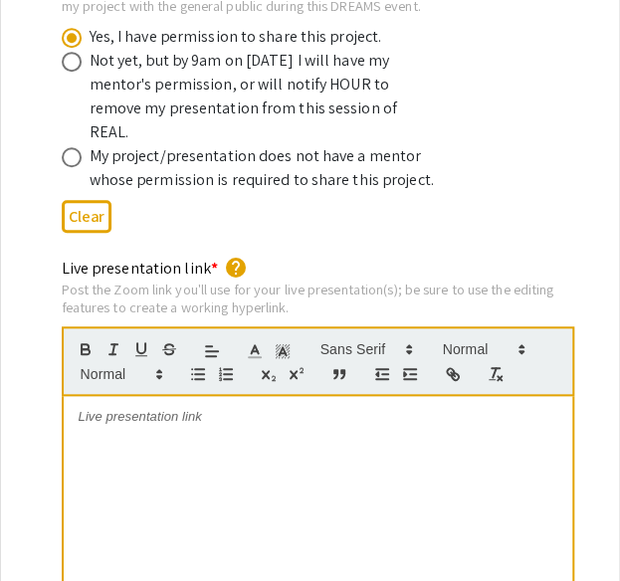
click at [113, 396] on div at bounding box center [318, 545] width 508 height 298
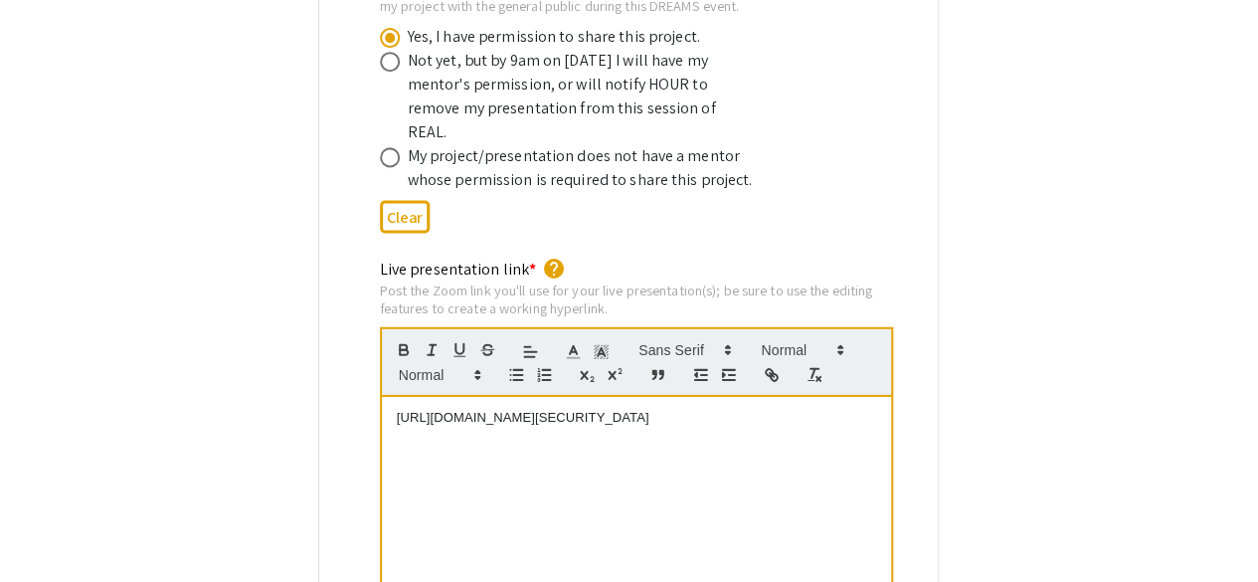
scroll to position [0, 0]
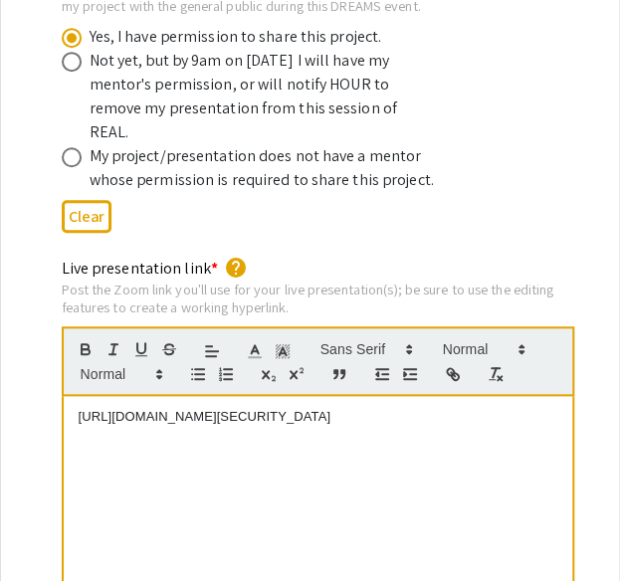
click at [292, 460] on div "[URL][DOMAIN_NAME][SECURITY_DATA]" at bounding box center [318, 545] width 508 height 298
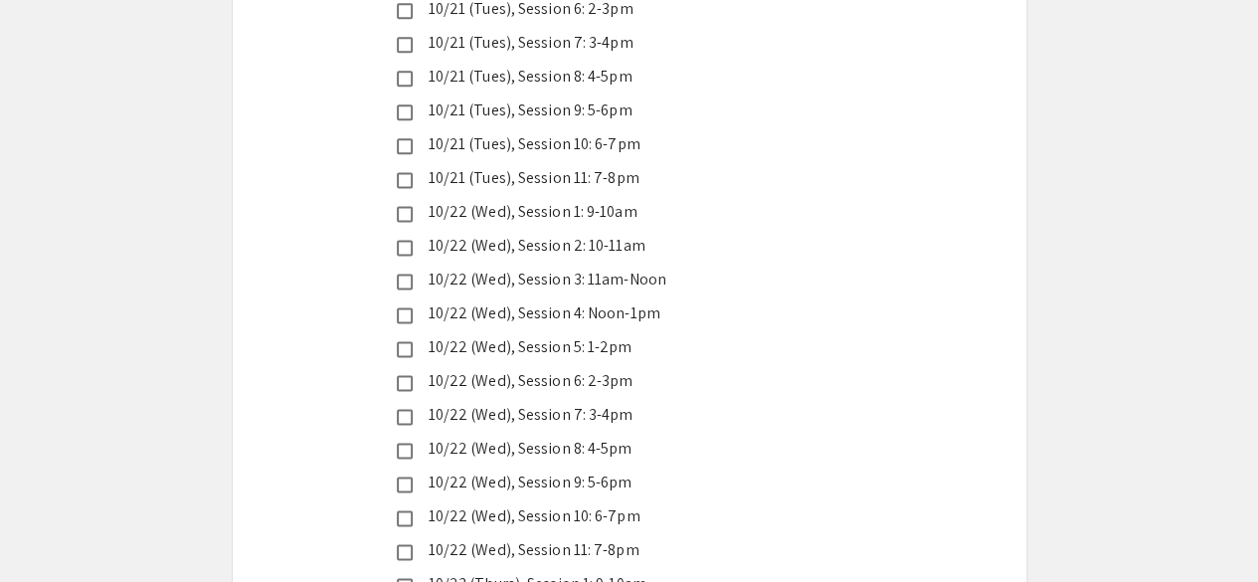
scroll to position [5026, 0]
click at [397, 306] on mat-pseudo-checkbox at bounding box center [405, 314] width 16 height 16
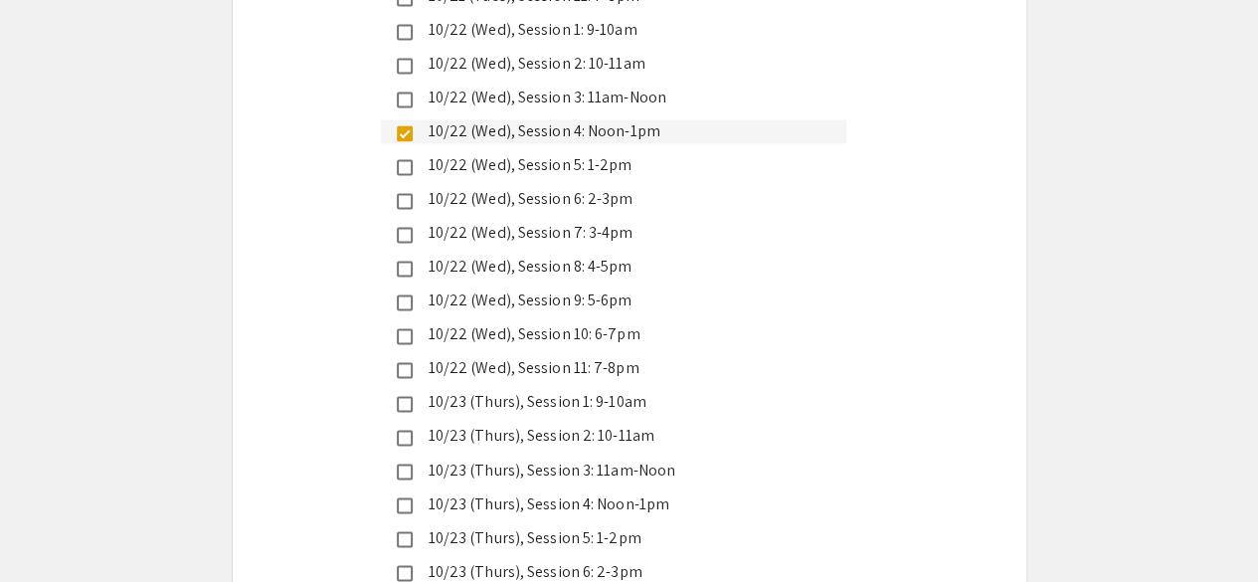
scroll to position [5212, 0]
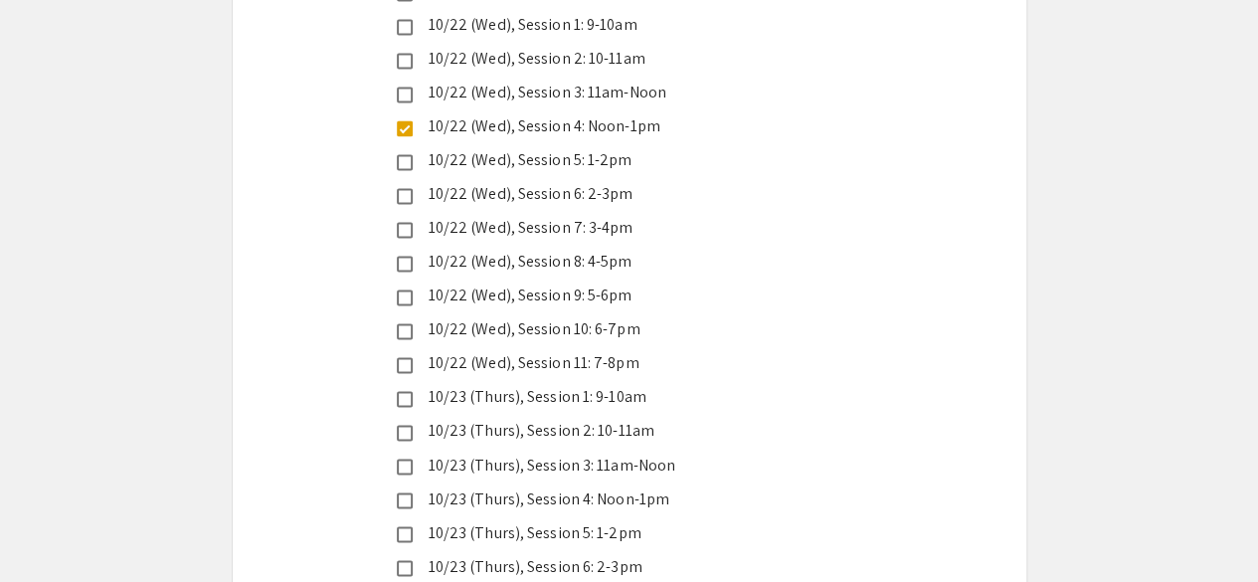
click at [406, 492] on mat-pseudo-checkbox at bounding box center [405, 500] width 16 height 16
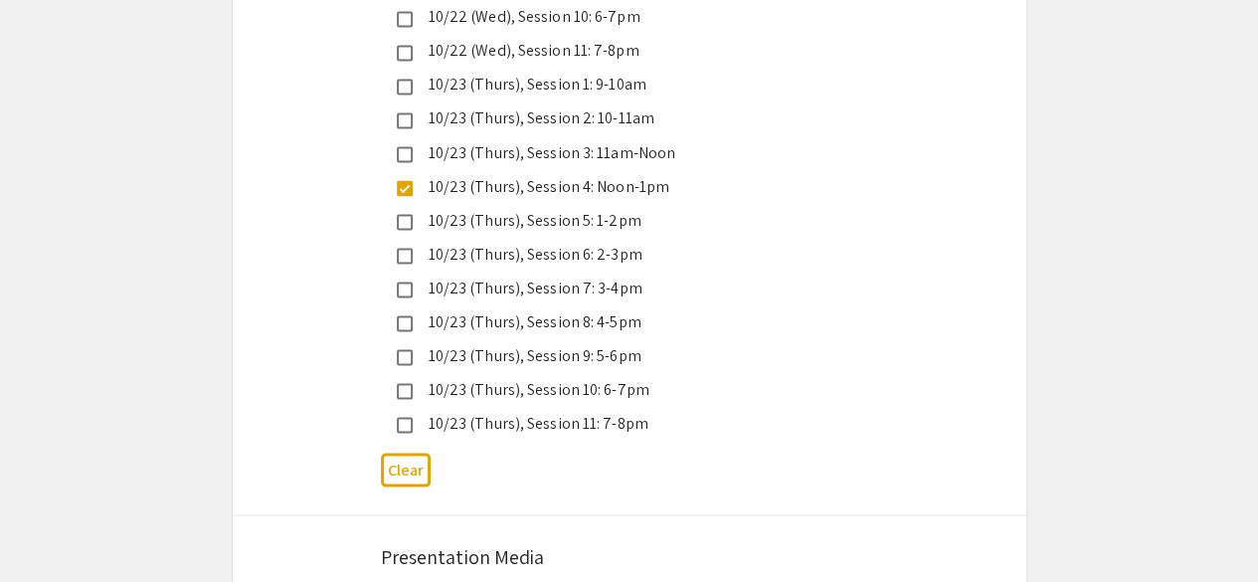
scroll to position [5822, 0]
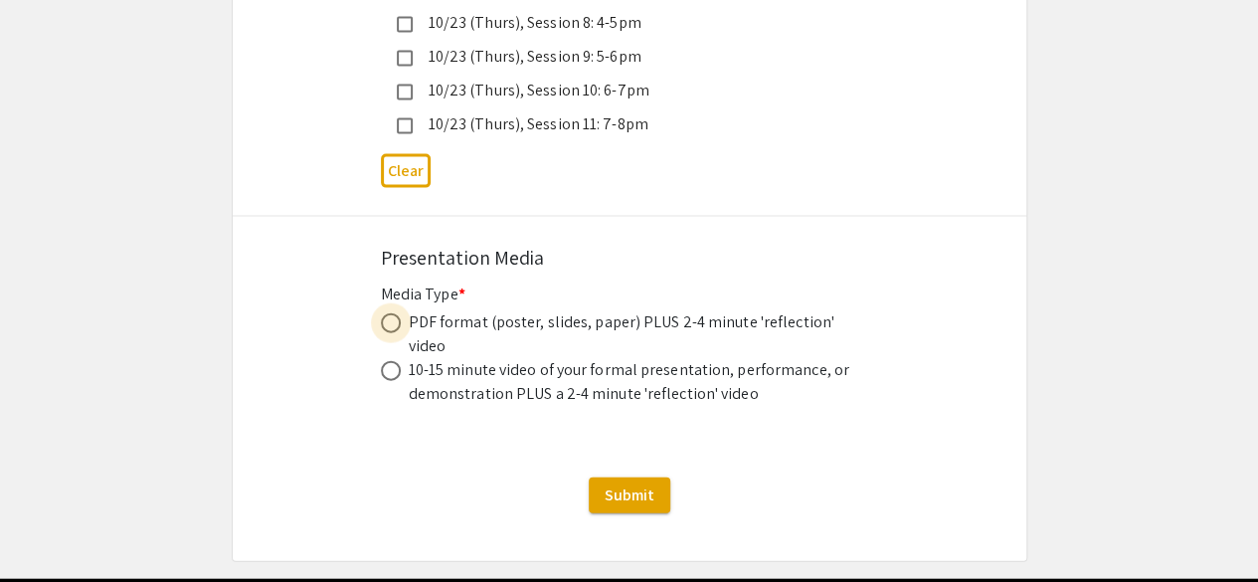
click at [389, 313] on span at bounding box center [391, 323] width 20 height 20
click at [389, 313] on input "radio" at bounding box center [391, 323] width 20 height 20
radio input "true"
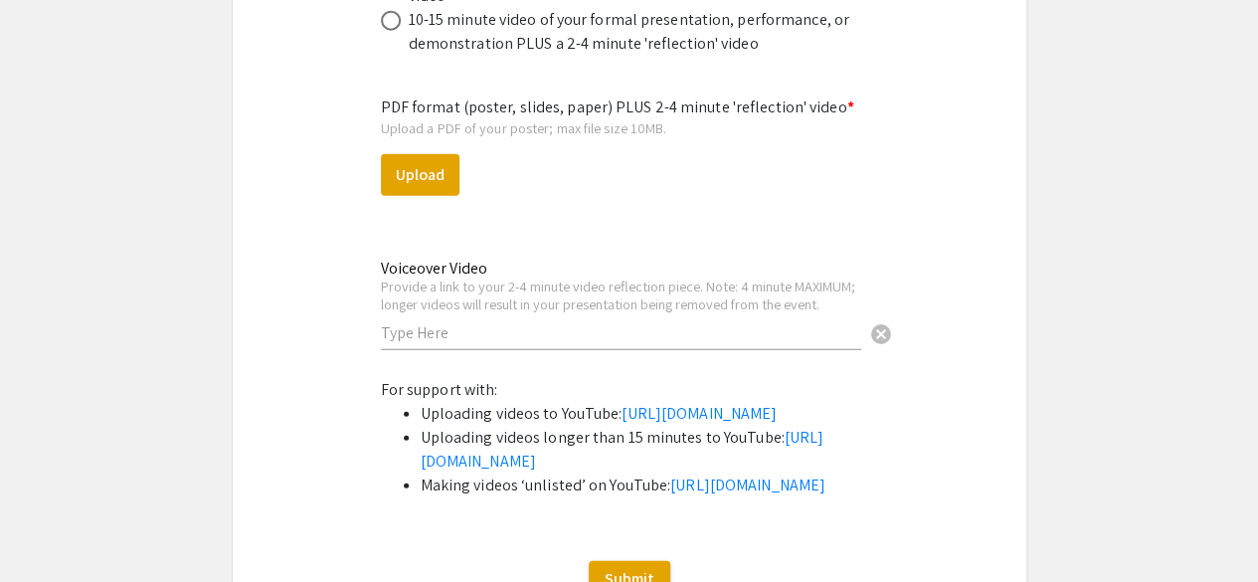
scroll to position [6173, 0]
click at [619, 245] on div "Voiceover Video Provide a link to your 2-4 minute video reflection piece. Note:…" at bounding box center [621, 294] width 480 height 110
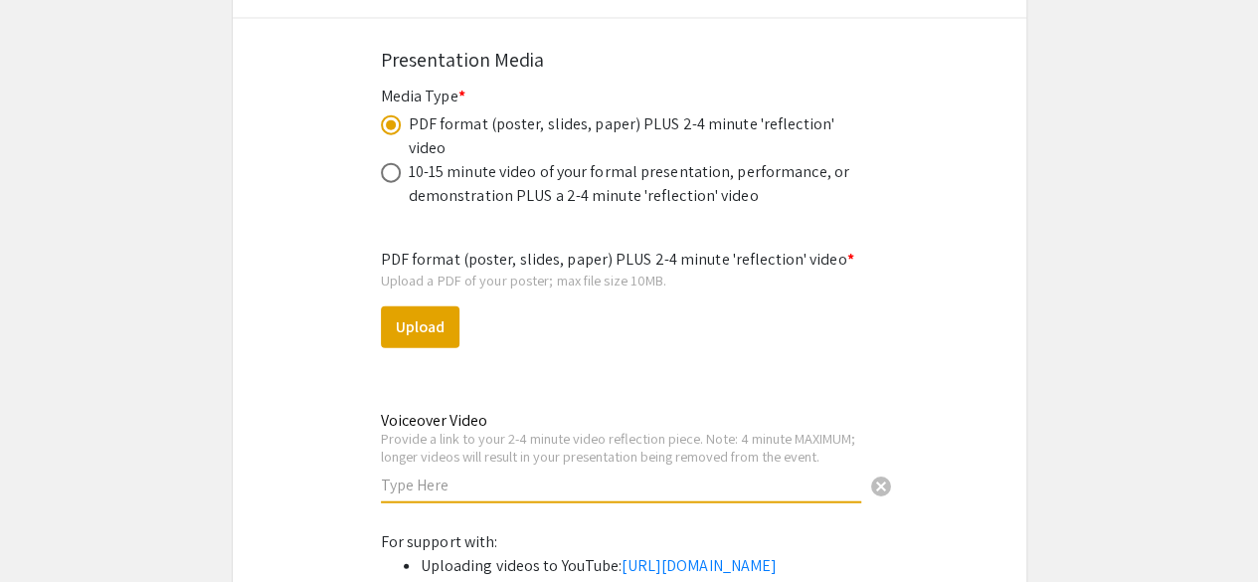
scroll to position [6022, 0]
